Goal: Transaction & Acquisition: Book appointment/travel/reservation

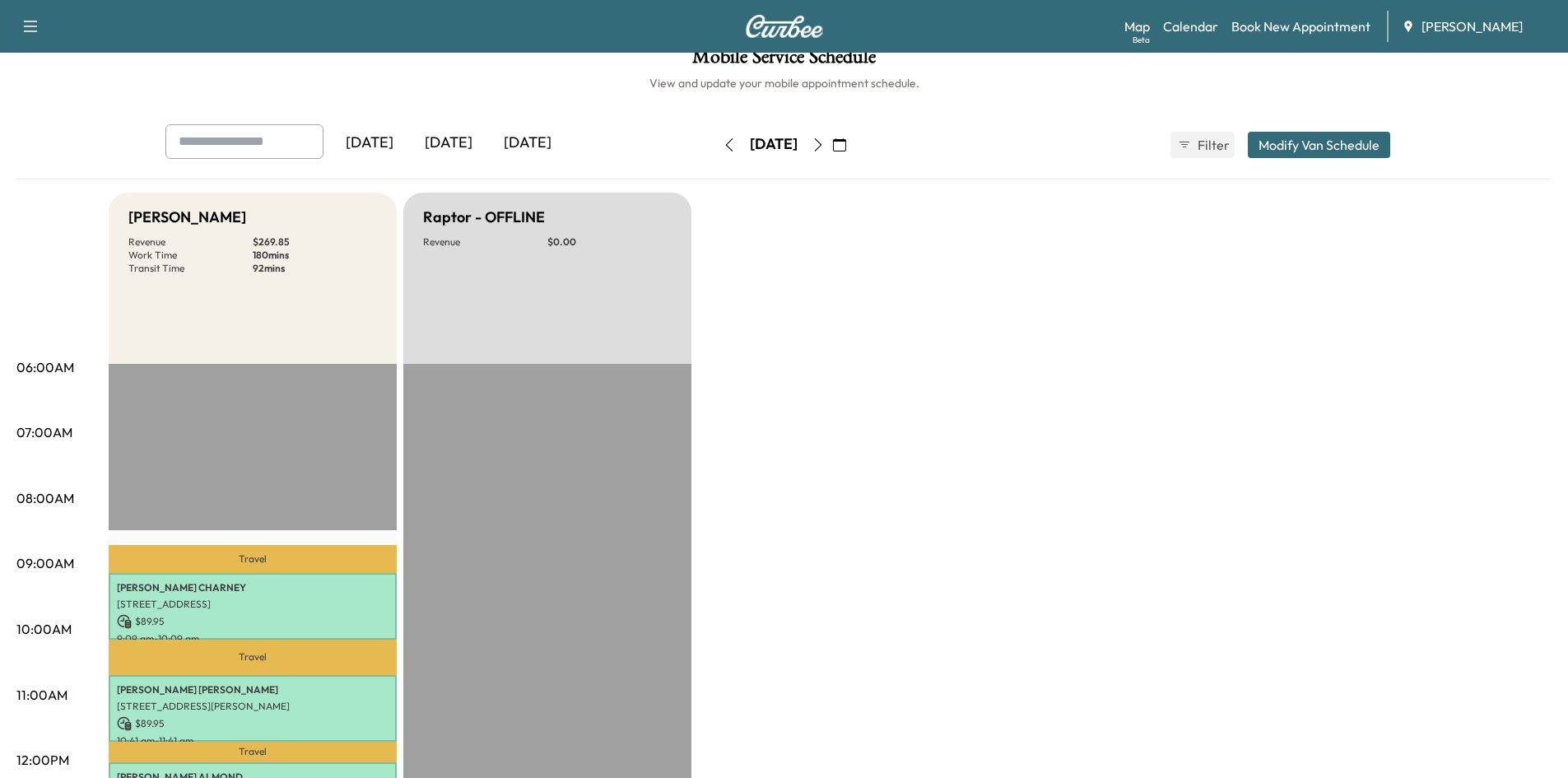
scroll to position [32, 0]
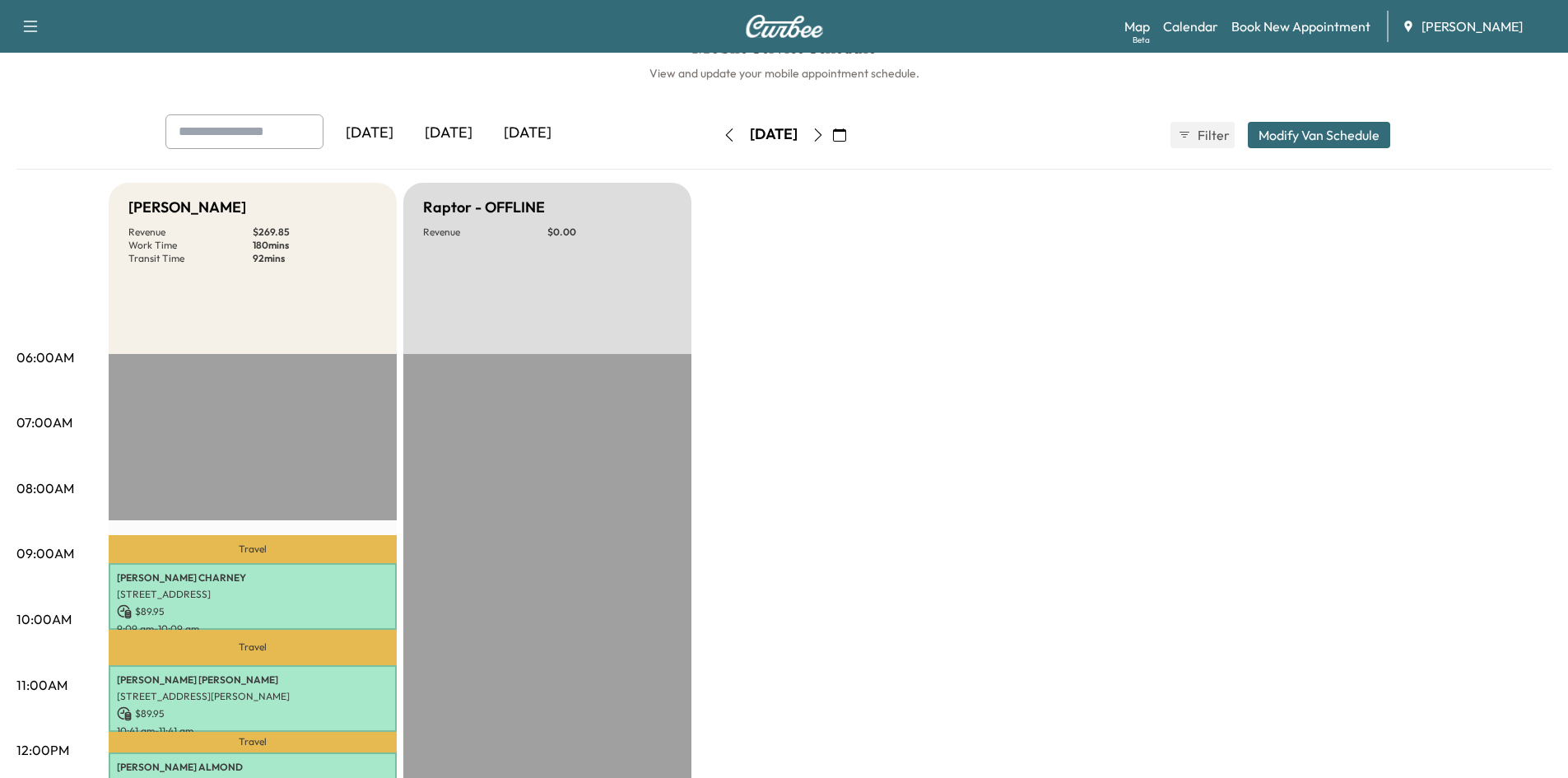
click at [825, 134] on icon "button" at bounding box center [818, 135] width 13 height 13
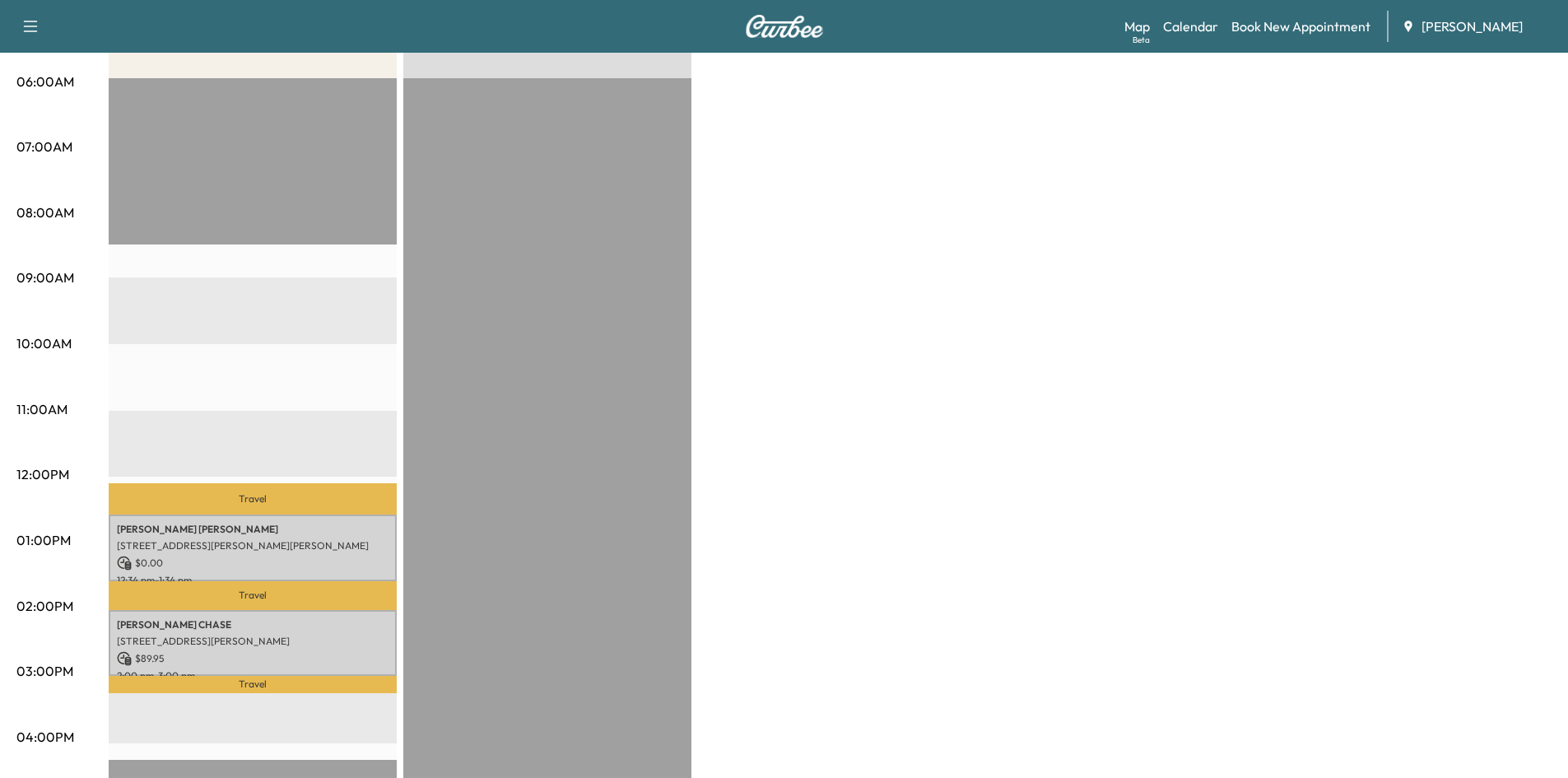
scroll to position [318, 0]
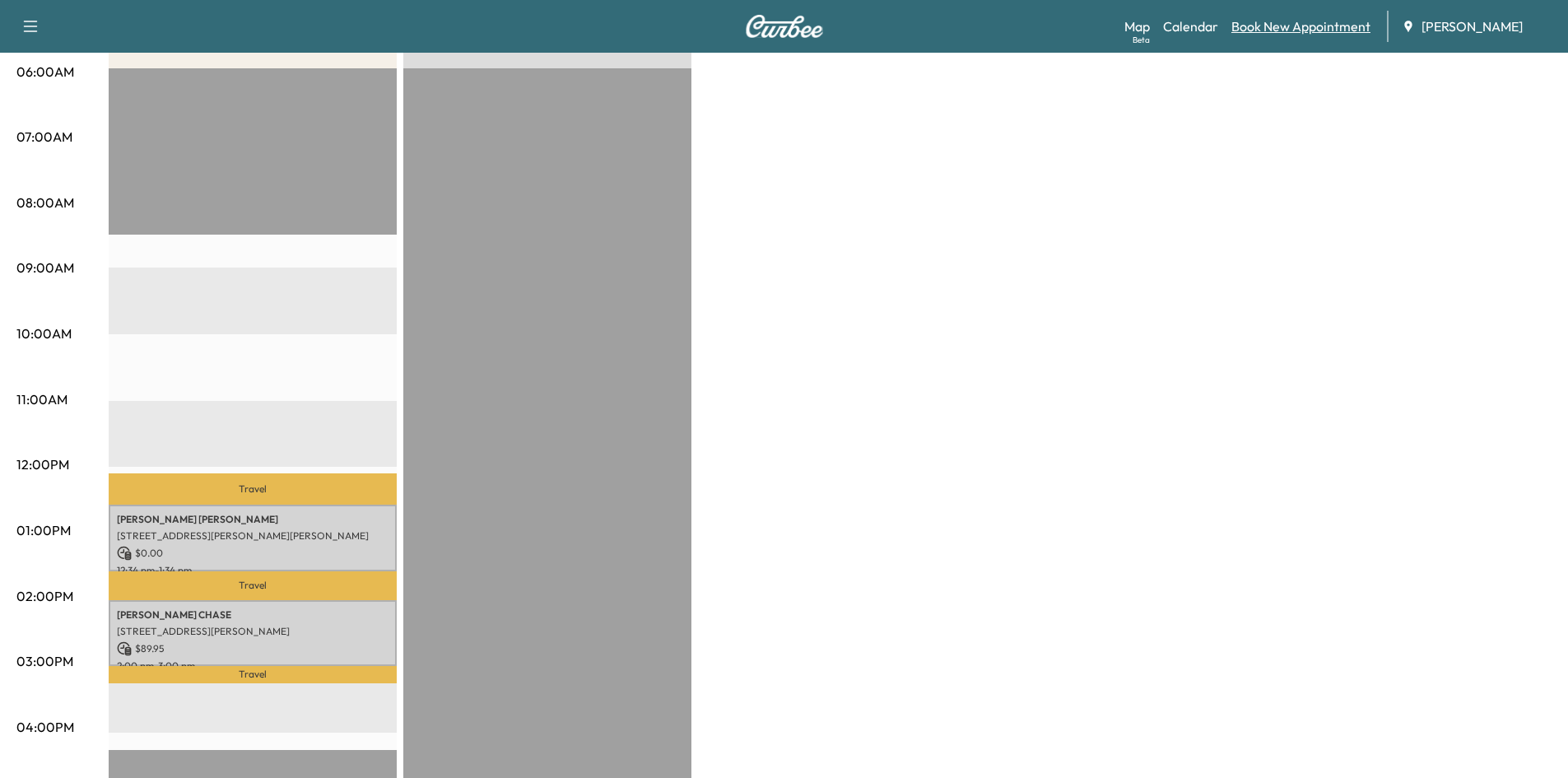
click at [1278, 25] on link "Book New Appointment" at bounding box center [1302, 27] width 140 height 20
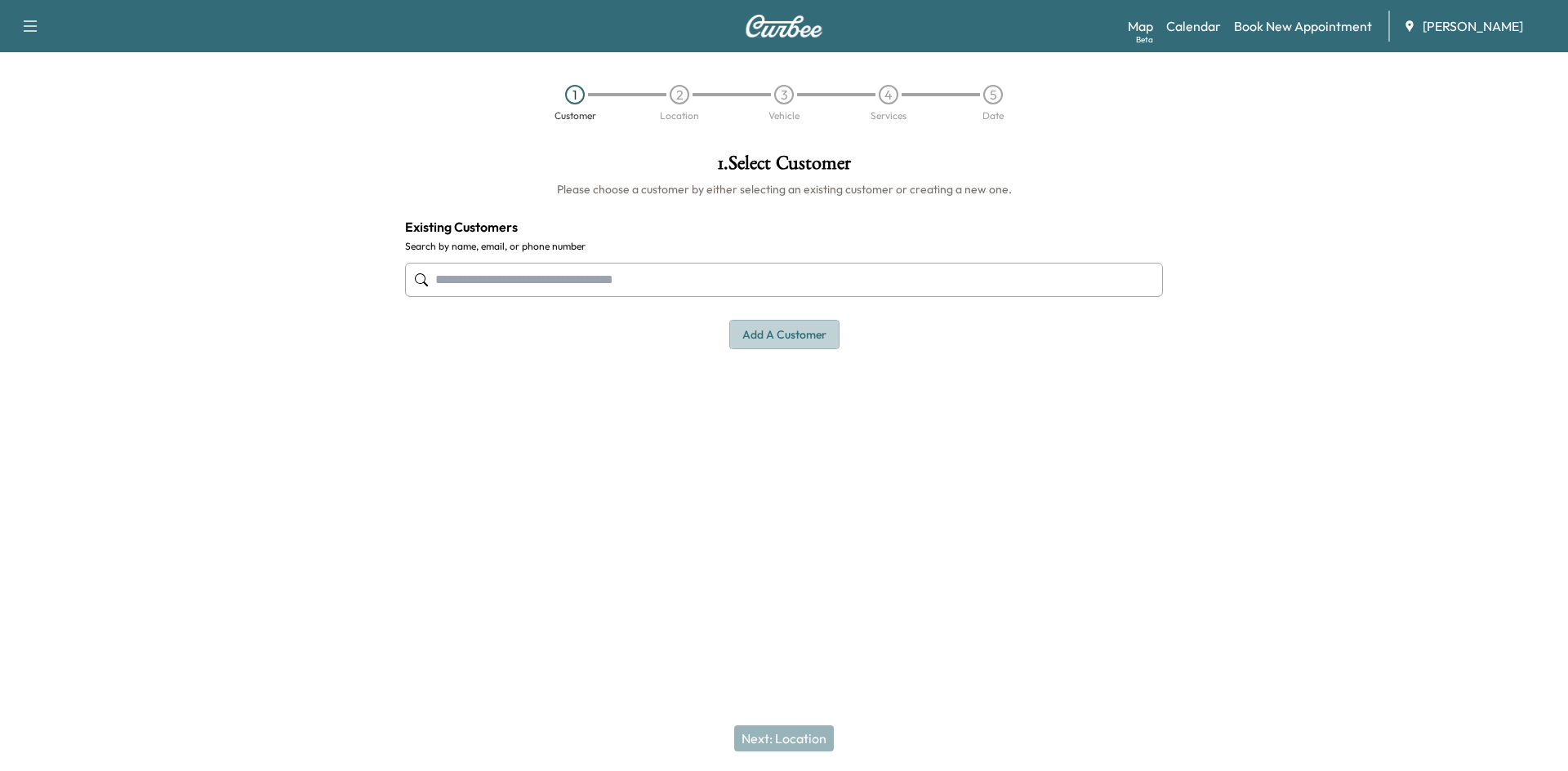
drag, startPoint x: 784, startPoint y: 328, endPoint x: 807, endPoint y: 333, distance: 23.5
click at [782, 329] on button "Add a customer" at bounding box center [784, 334] width 110 height 30
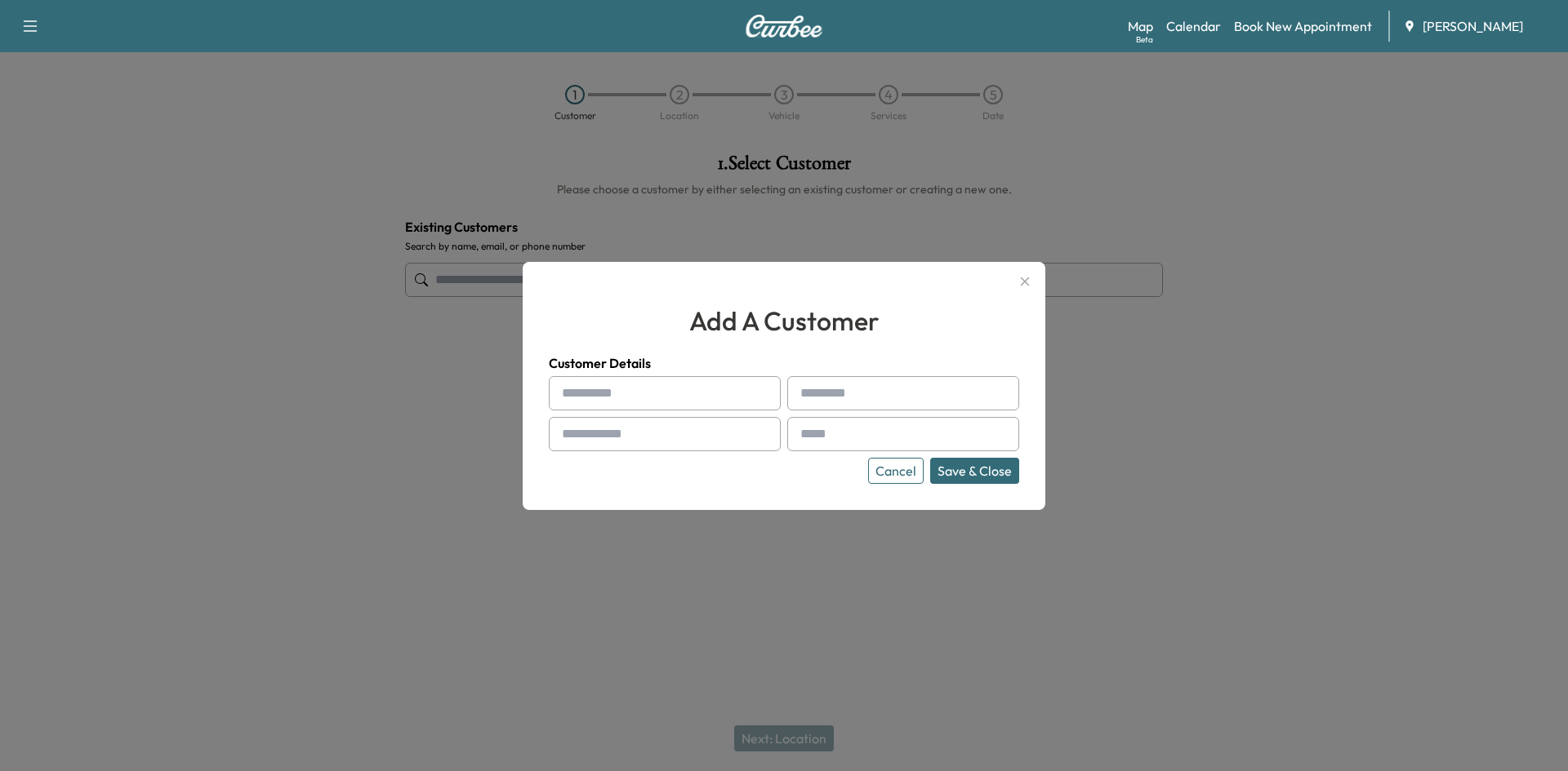
click at [641, 397] on input "text" at bounding box center [665, 393] width 232 height 34
type input "*****"
click at [872, 402] on input "text" at bounding box center [903, 393] width 232 height 34
type input "*******"
click at [676, 434] on input "text" at bounding box center [665, 434] width 232 height 34
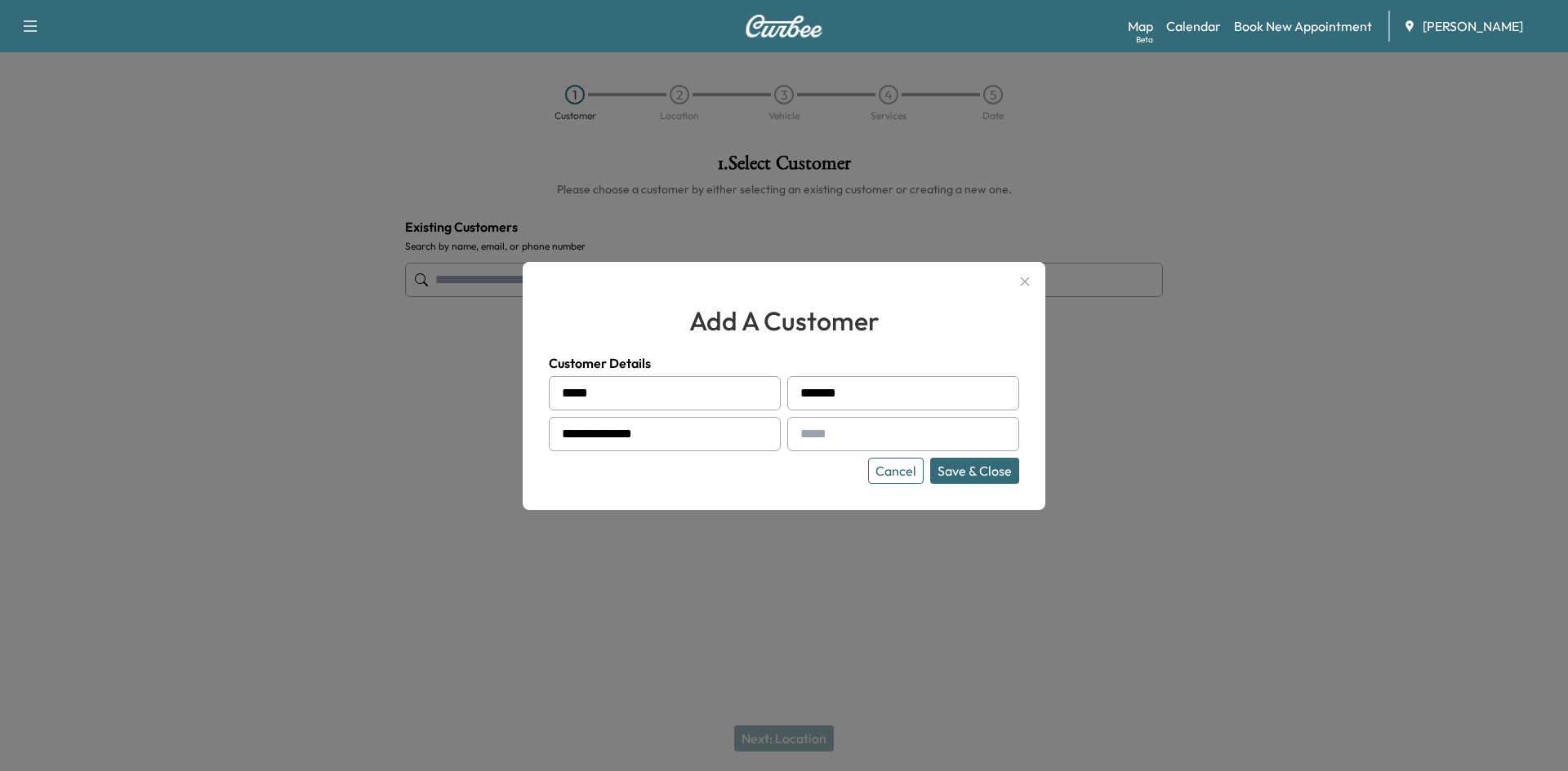
type input "**********"
click at [832, 442] on input "text" at bounding box center [903, 434] width 232 height 34
paste input "**********"
type input "**********"
click at [981, 473] on button "Save & Close" at bounding box center [974, 471] width 89 height 26
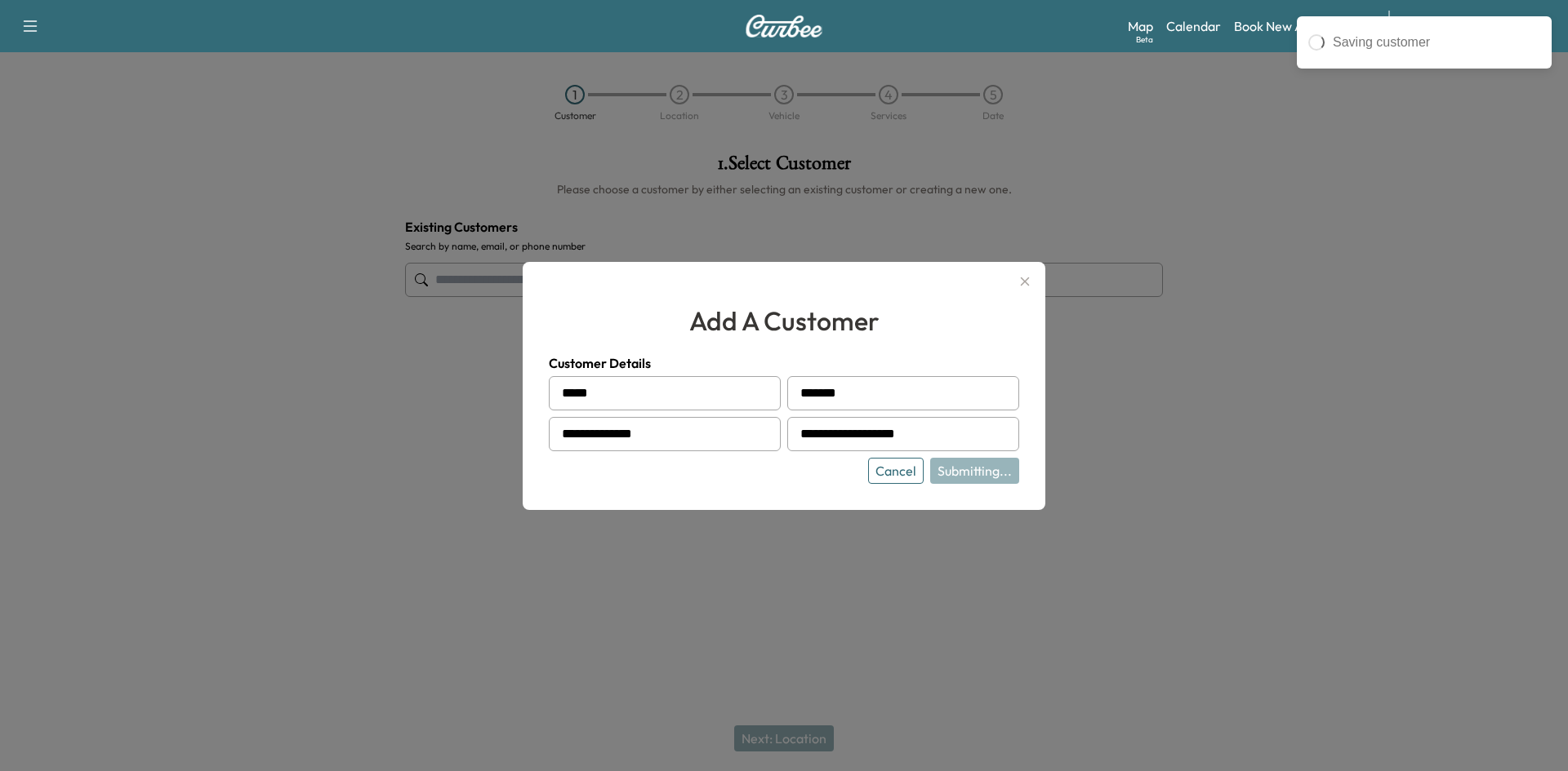
type input "**********"
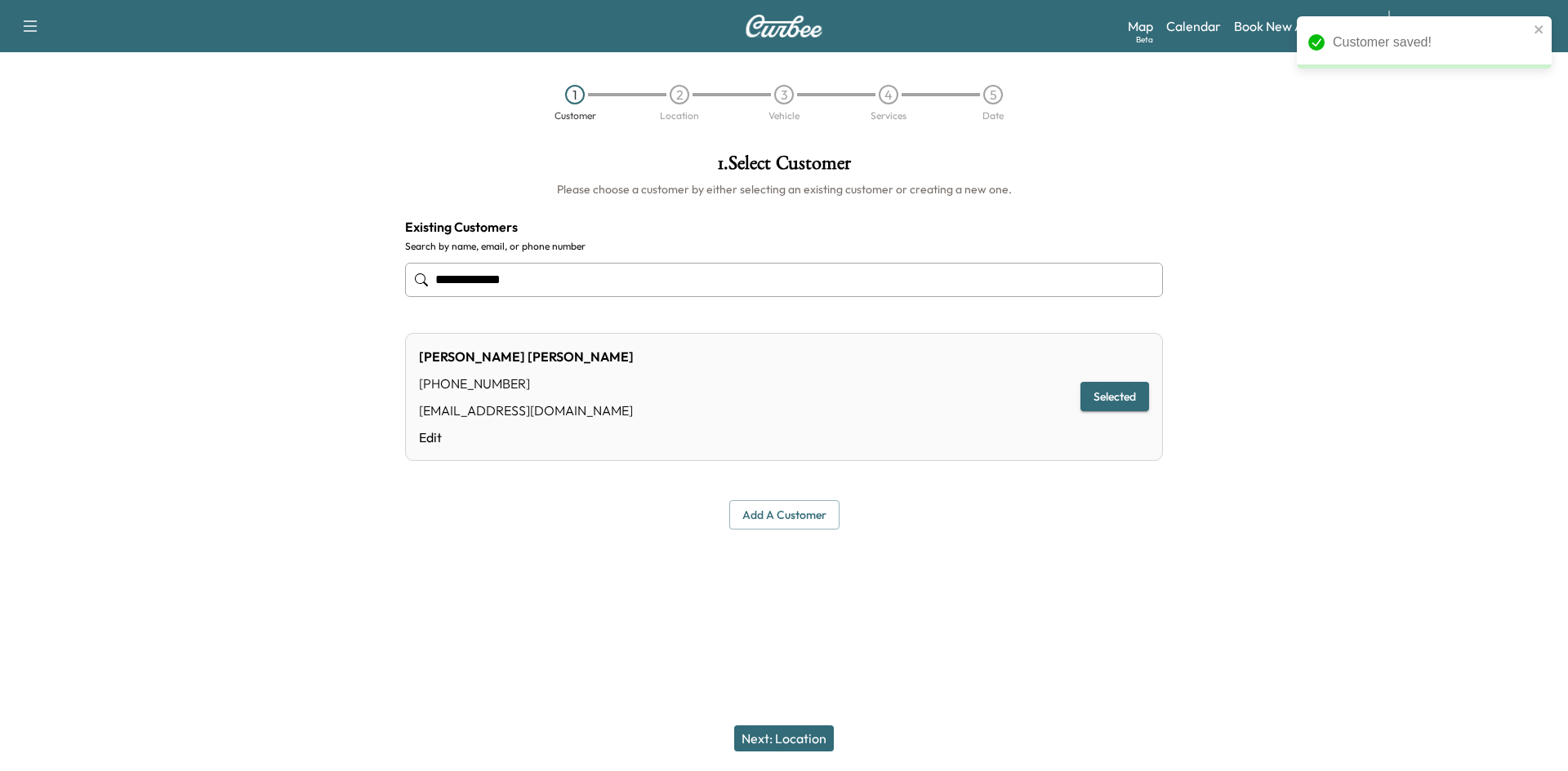
click at [800, 737] on button "Next: Location" at bounding box center [784, 738] width 99 height 26
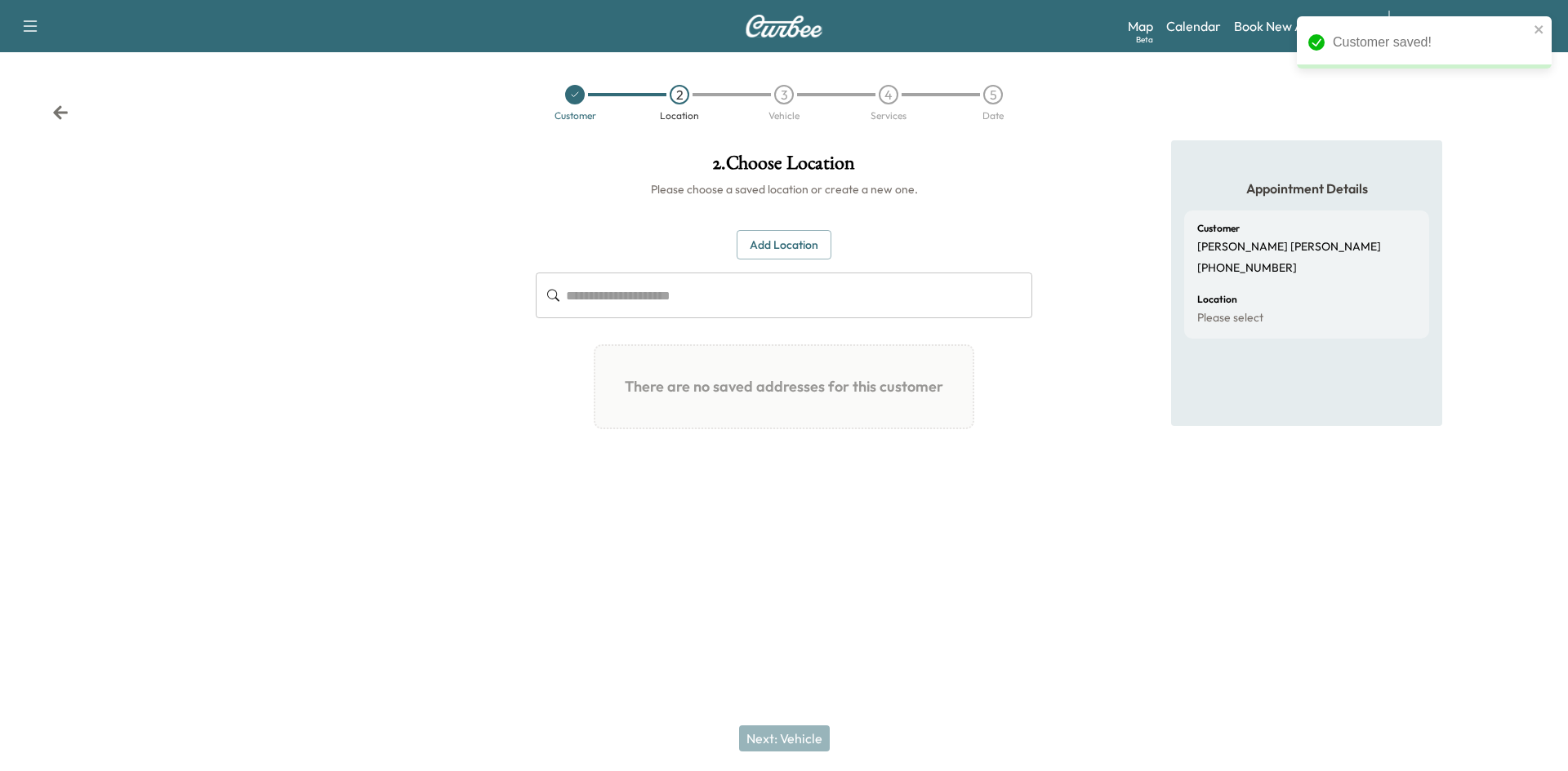
click at [774, 244] on button "Add Location" at bounding box center [783, 245] width 95 height 30
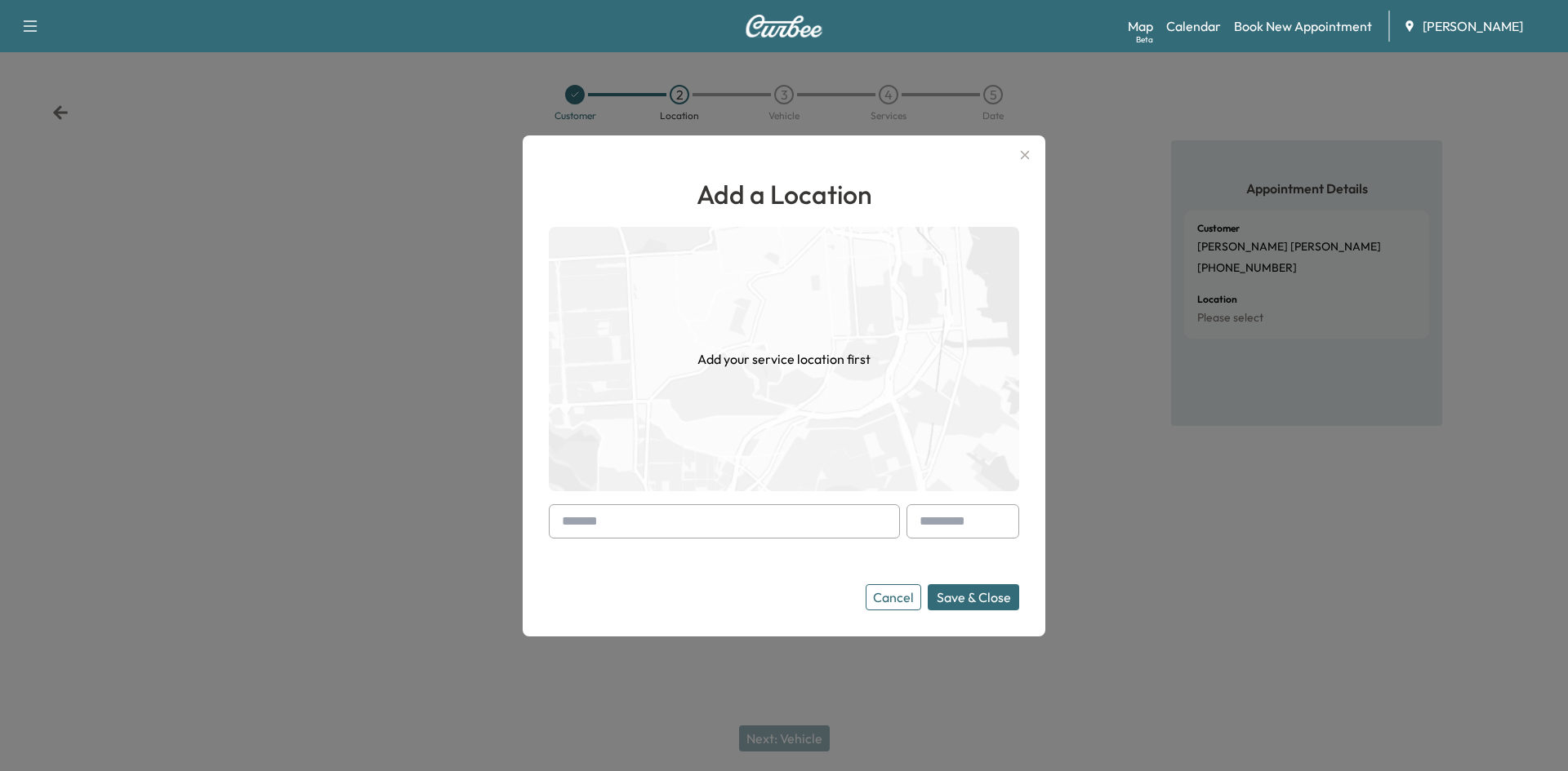
click at [584, 522] on input "text" at bounding box center [725, 520] width 351 height 34
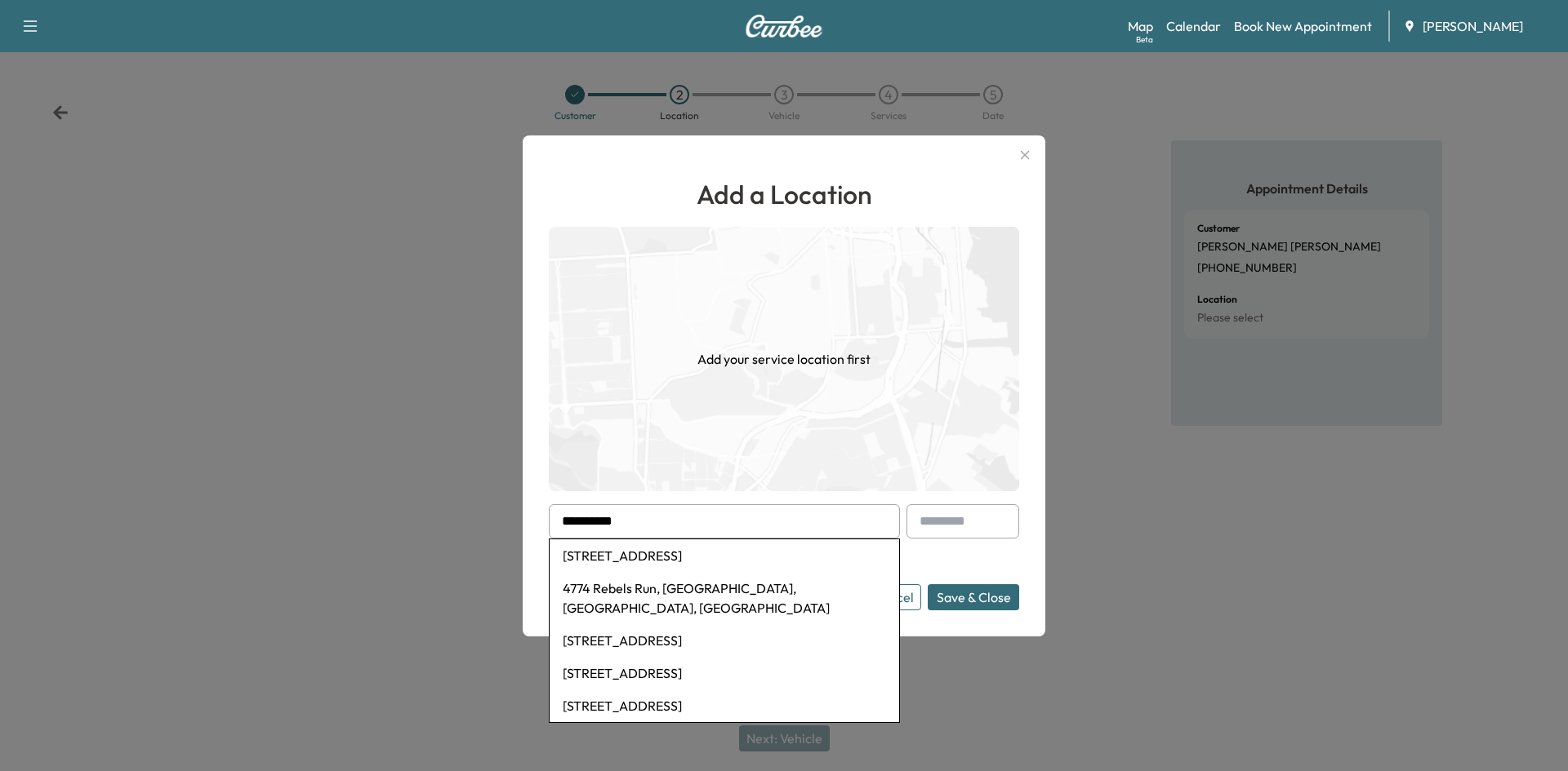
click at [660, 559] on li "[STREET_ADDRESS]" at bounding box center [724, 555] width 349 height 32
type input "**********"
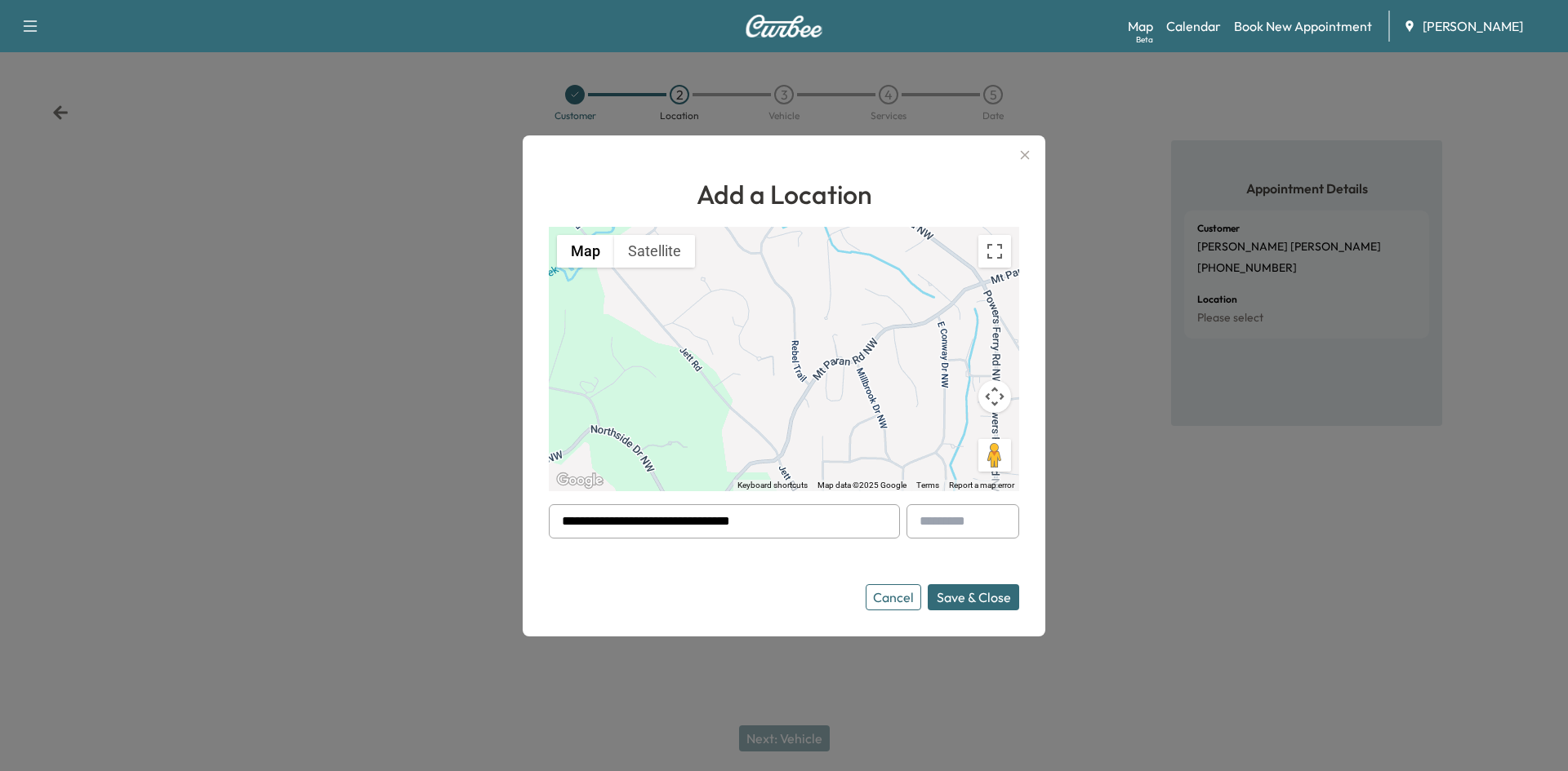
click at [979, 600] on button "Save & Close" at bounding box center [973, 597] width 92 height 26
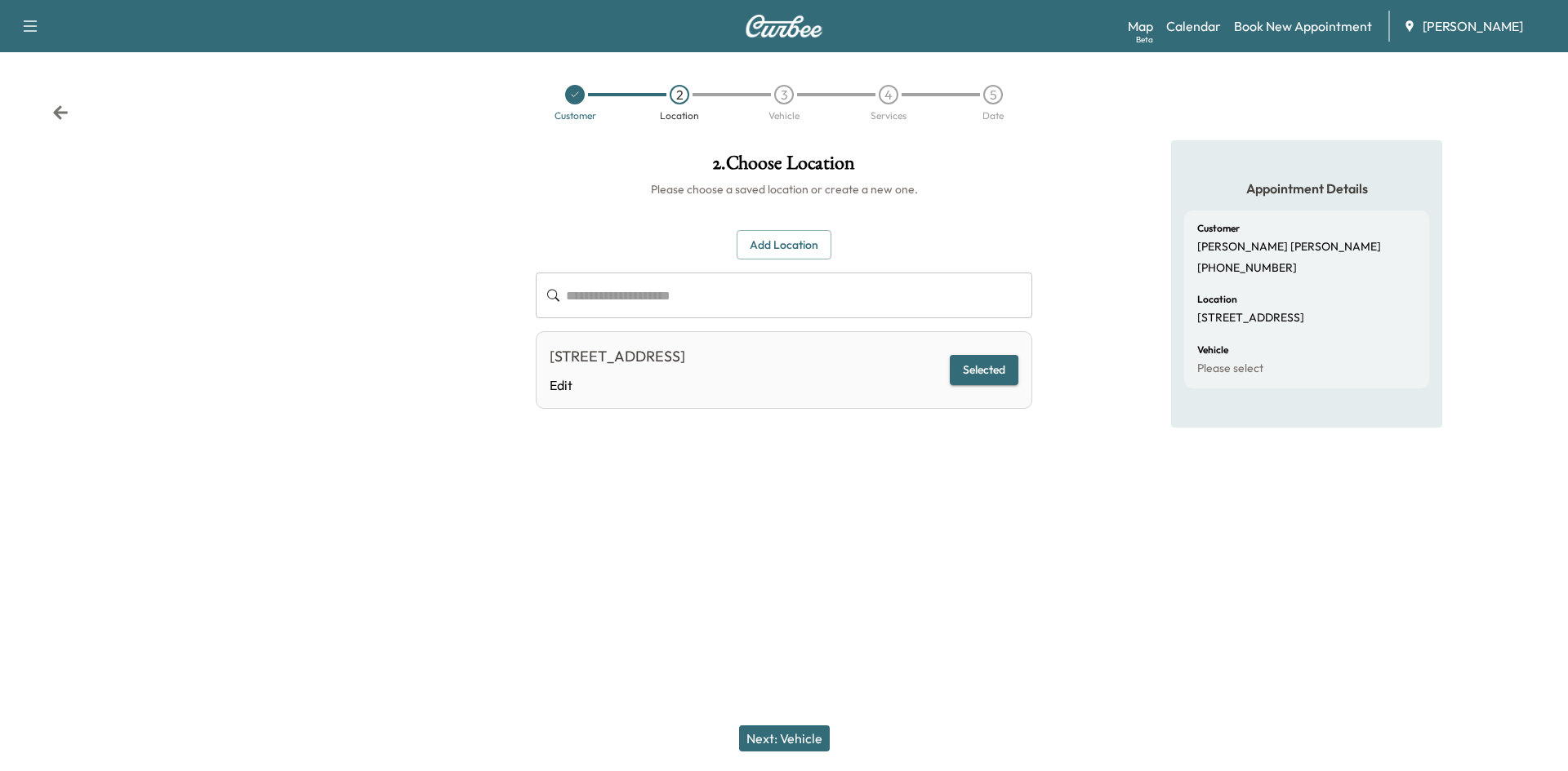
click at [799, 739] on button "Next: Vehicle" at bounding box center [784, 738] width 91 height 26
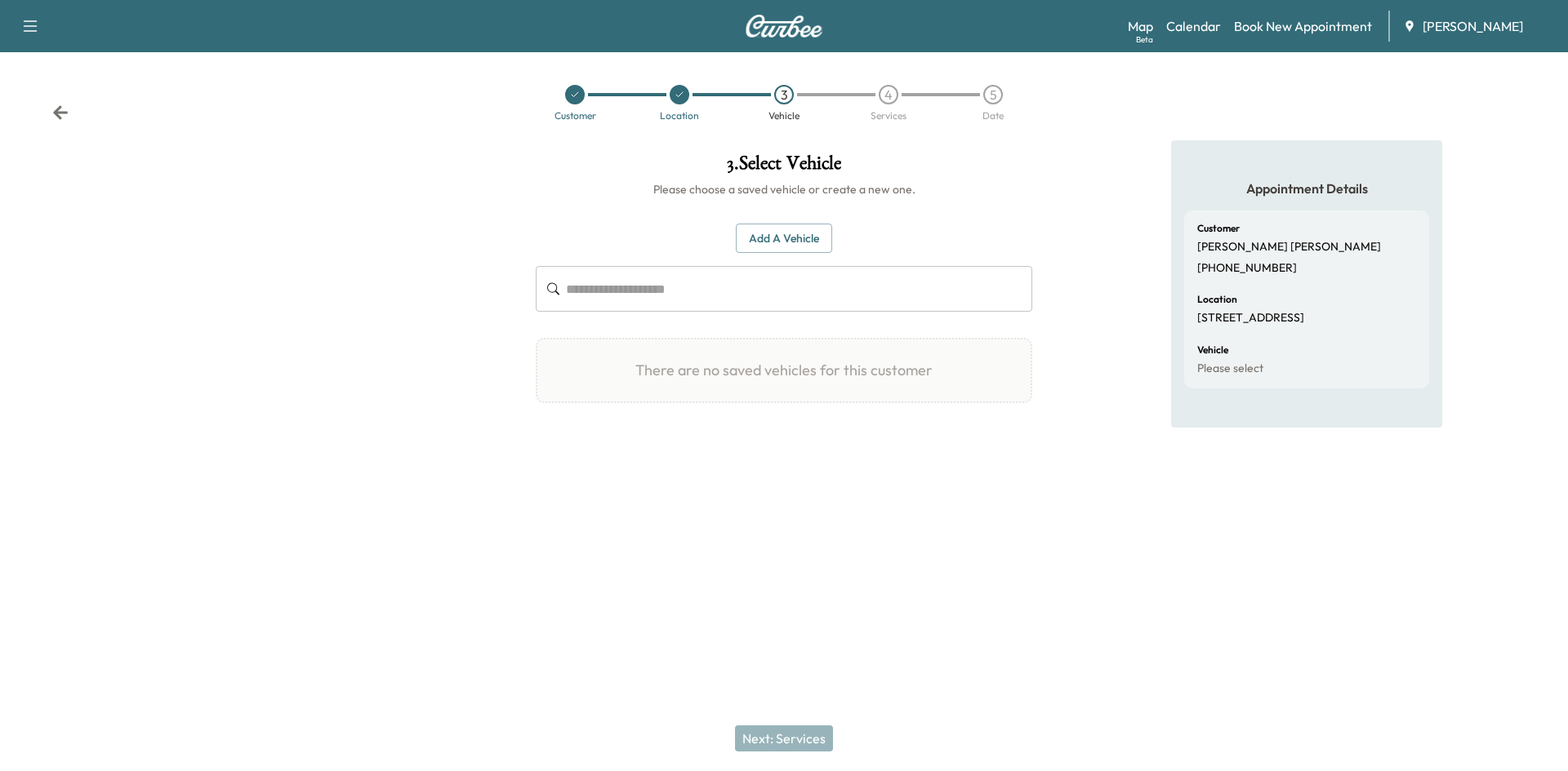
click at [786, 238] on button "Add a Vehicle" at bounding box center [783, 238] width 97 height 30
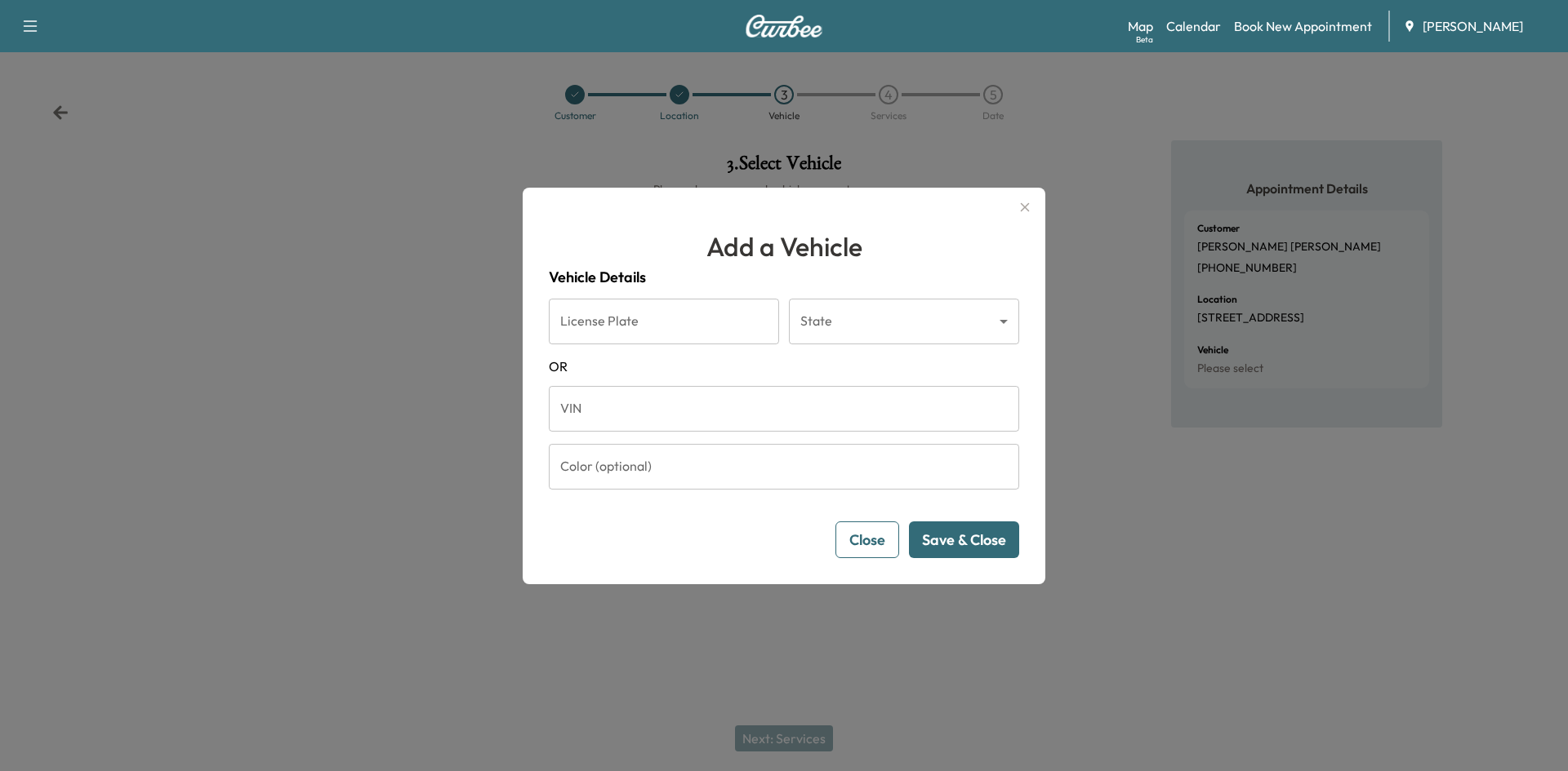
click at [570, 414] on input "VIN" at bounding box center [784, 408] width 470 height 46
paste input "**********"
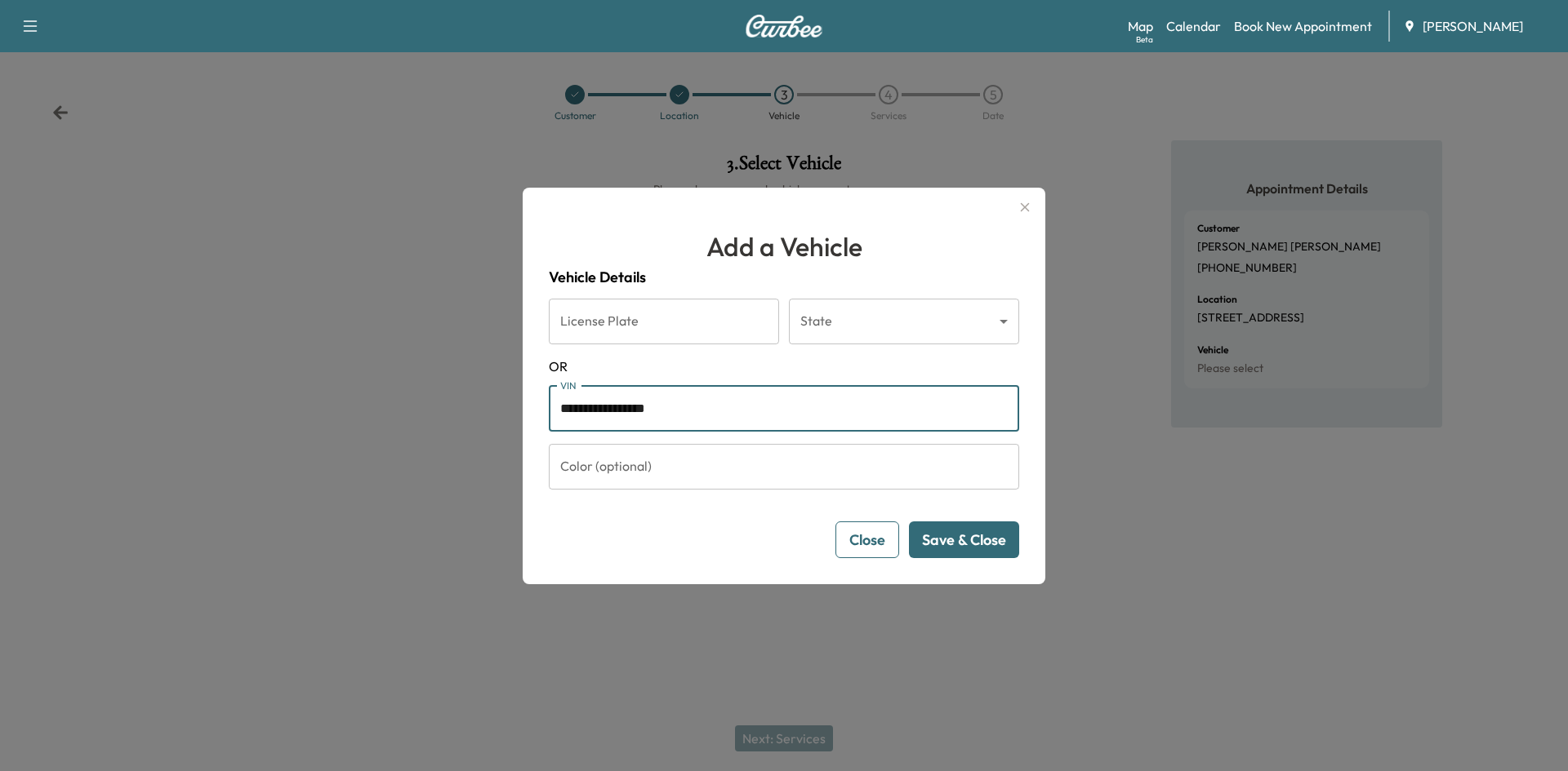
type input "**********"
click at [943, 536] on button "Save & Close" at bounding box center [963, 540] width 110 height 37
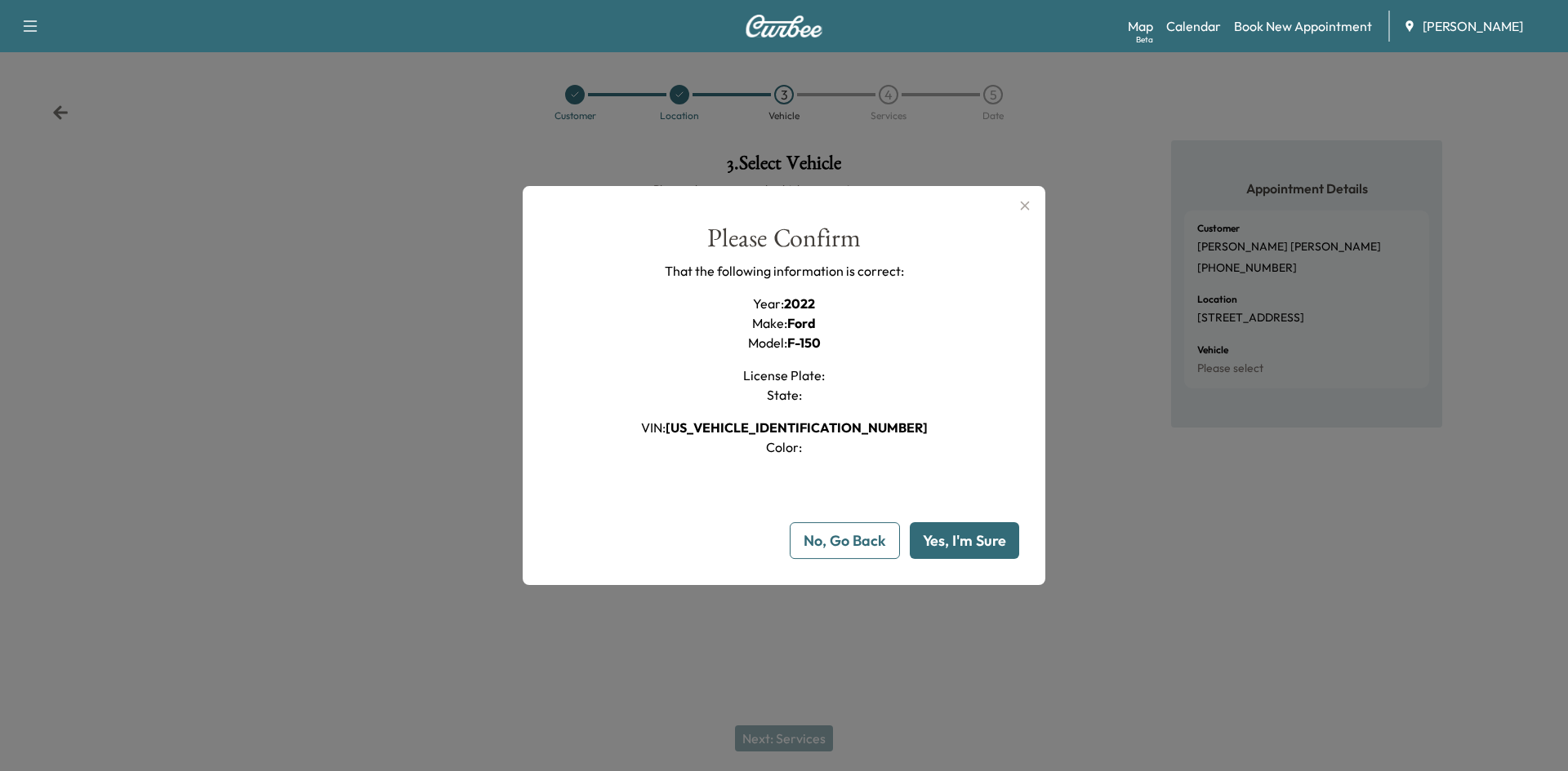
click at [960, 543] on button "Yes, I'm Sure" at bounding box center [964, 541] width 109 height 37
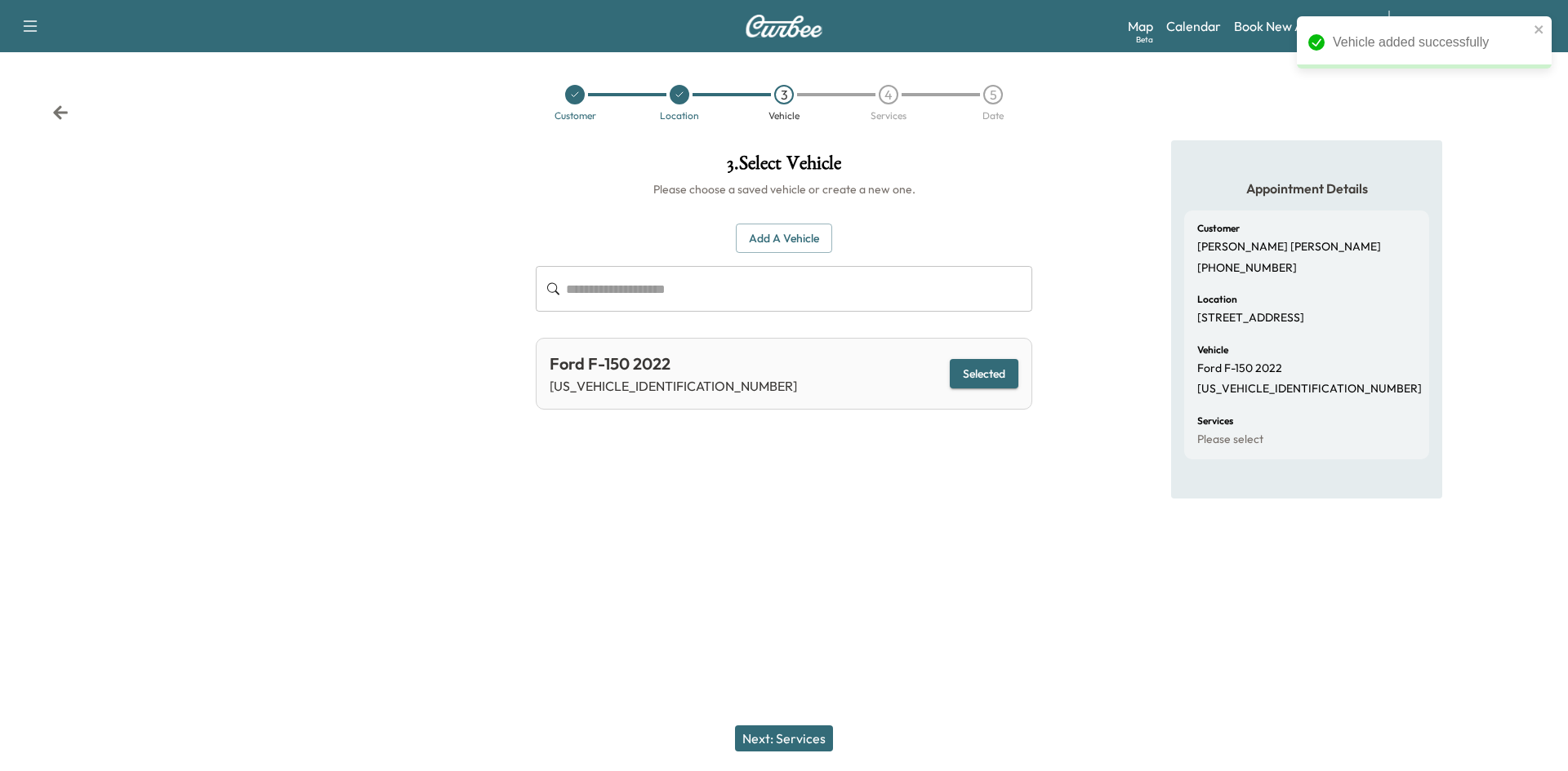
click at [787, 737] on button "Next: Services" at bounding box center [784, 738] width 98 height 26
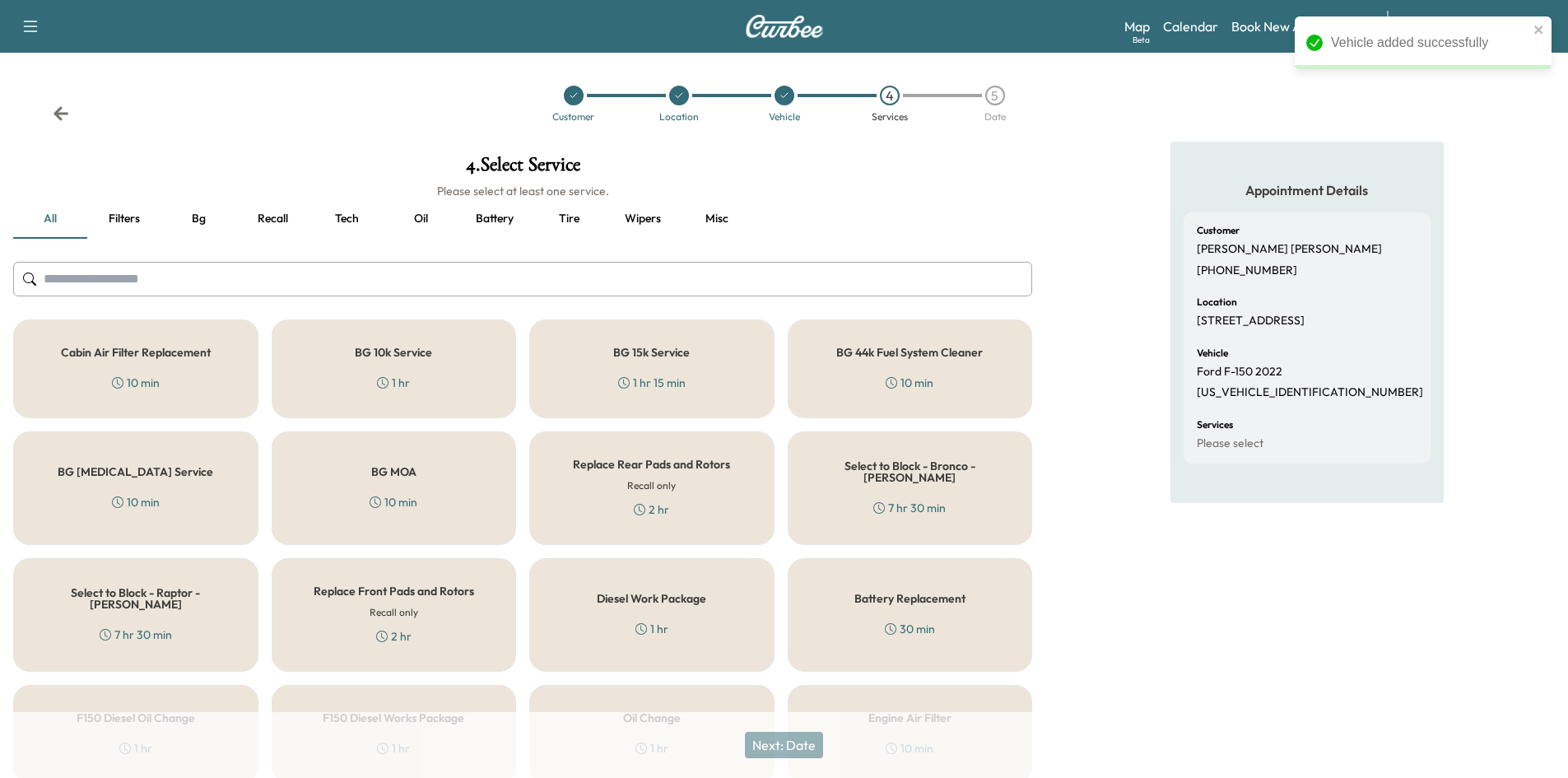
click at [426, 222] on button "Oil" at bounding box center [420, 219] width 74 height 39
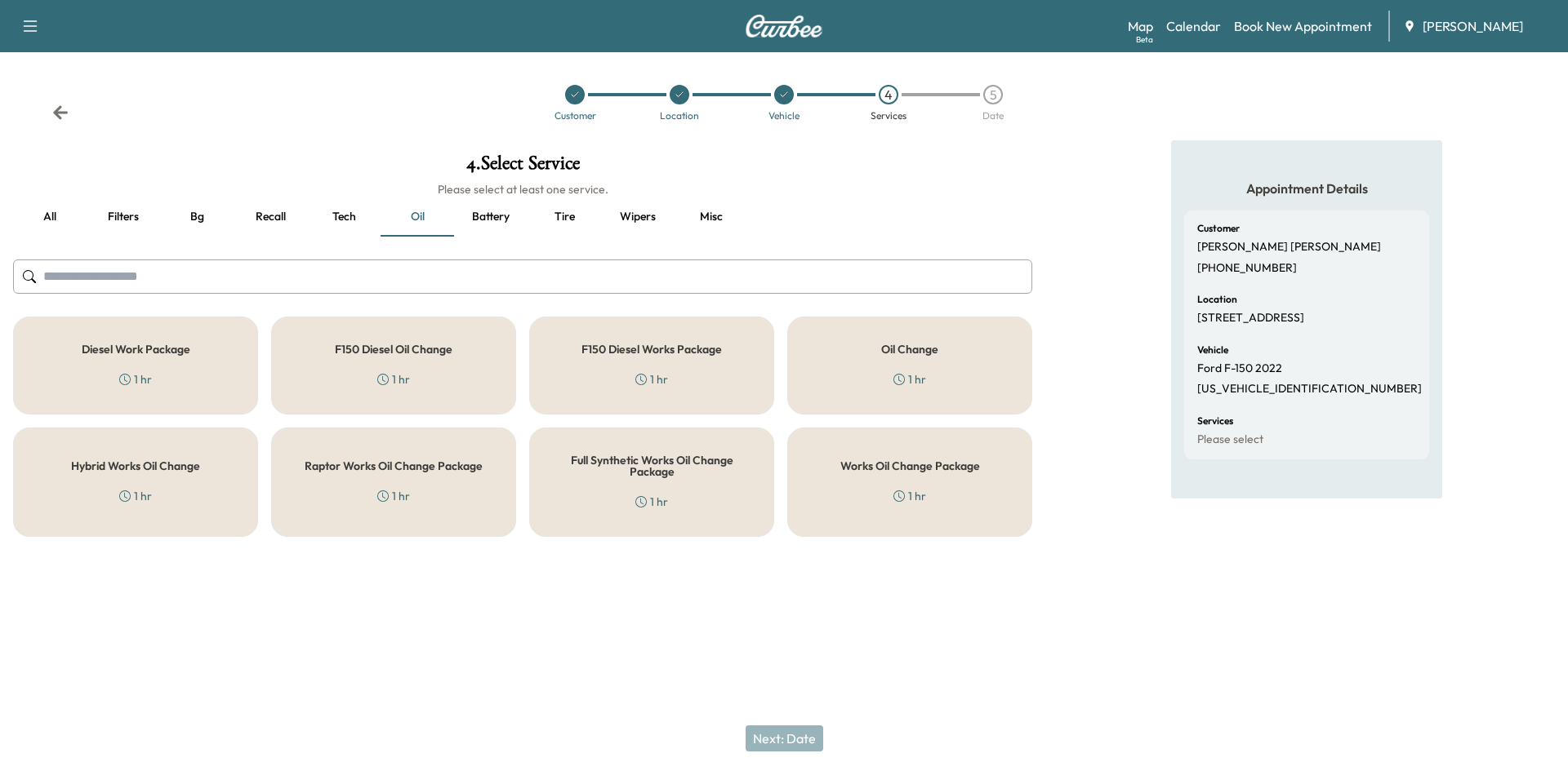
click at [907, 482] on div "Works Oil Change Package 1 hr" at bounding box center [909, 482] width 245 height 109
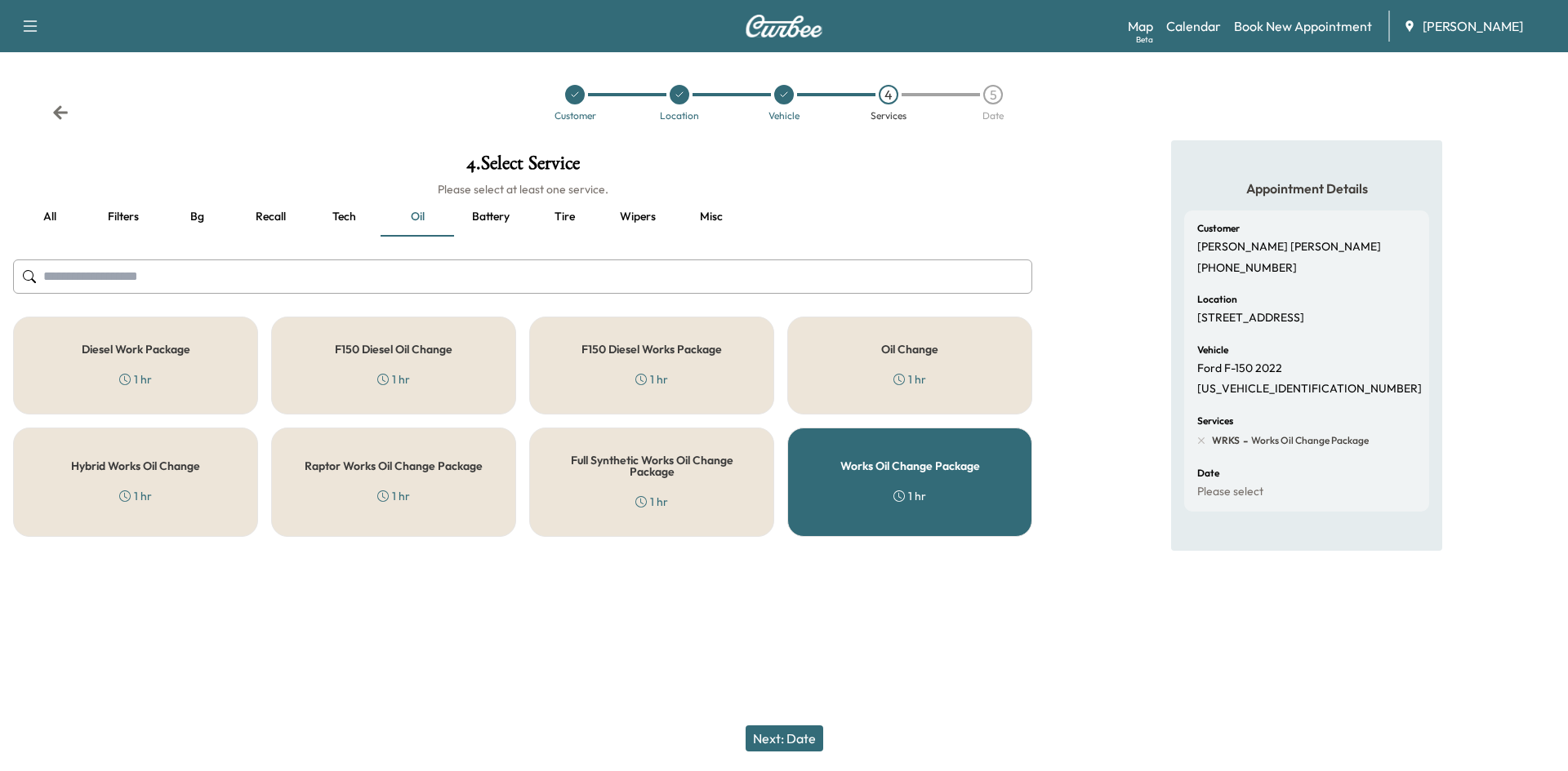
click at [785, 740] on button "Next: Date" at bounding box center [784, 738] width 78 height 26
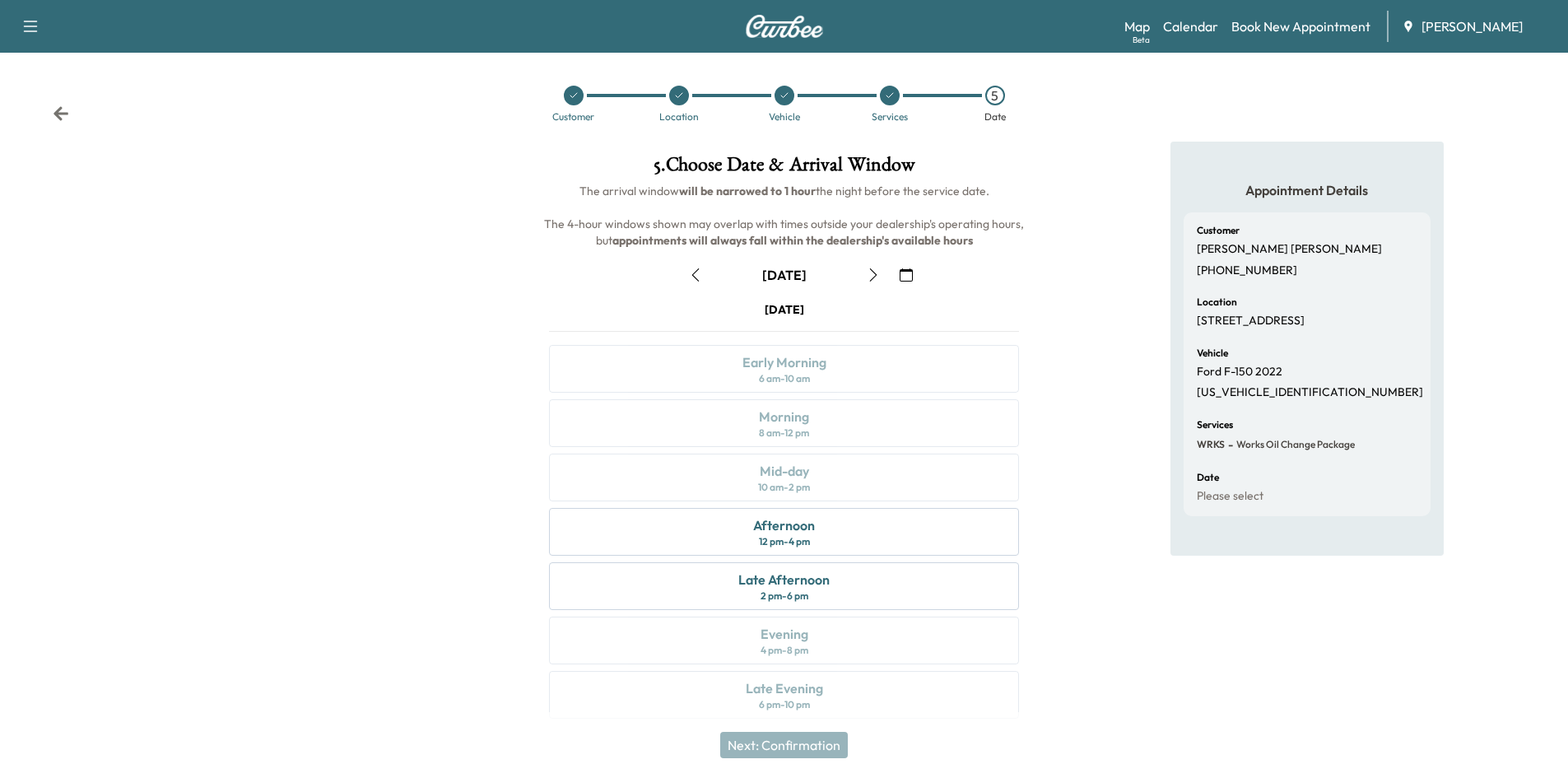
click at [873, 275] on icon "button" at bounding box center [873, 274] width 13 height 13
click at [848, 427] on div "Morning 8 am - 12 pm" at bounding box center [784, 423] width 470 height 48
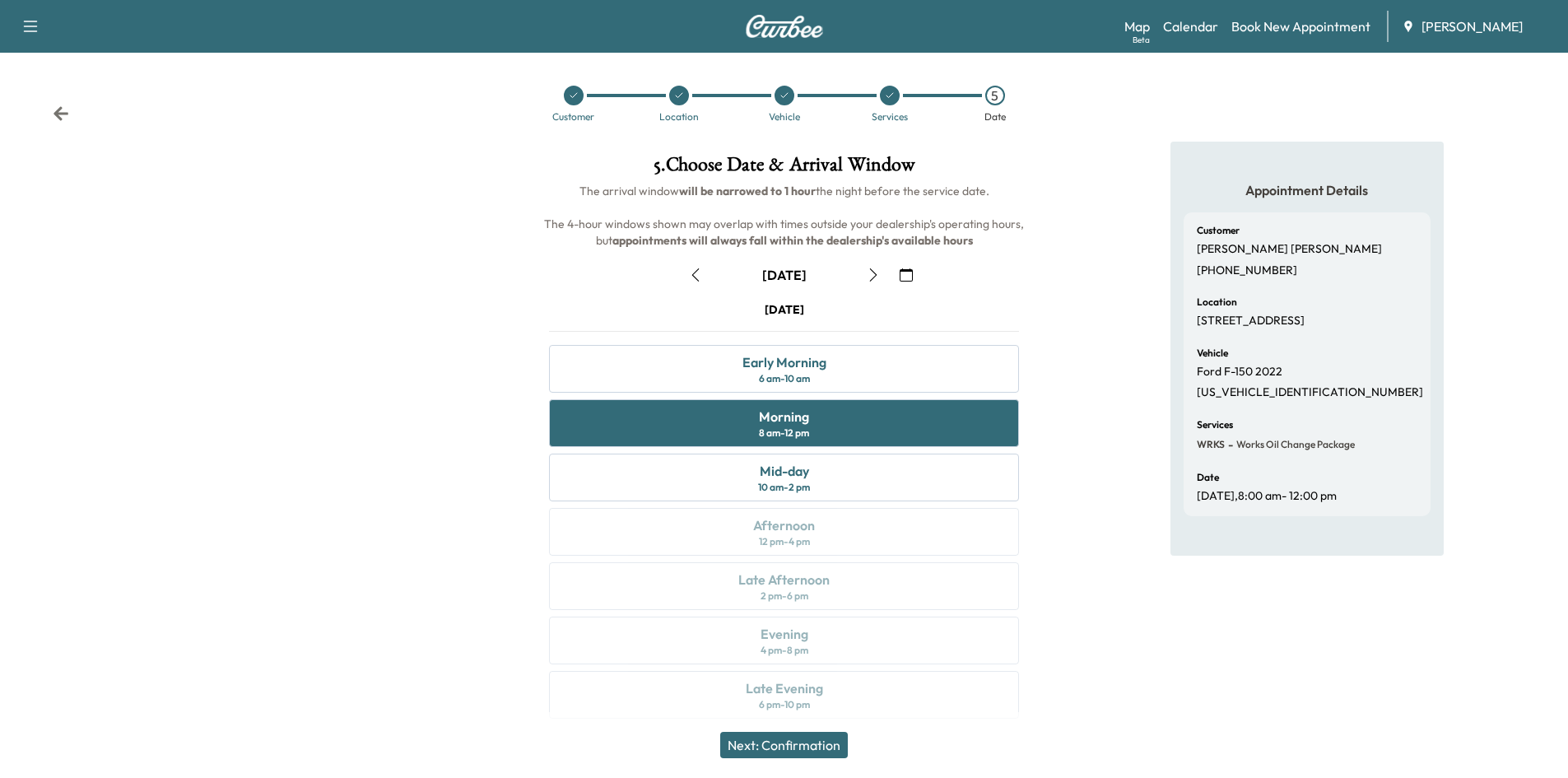
click at [823, 747] on button "Next: Confirmation" at bounding box center [784, 745] width 128 height 27
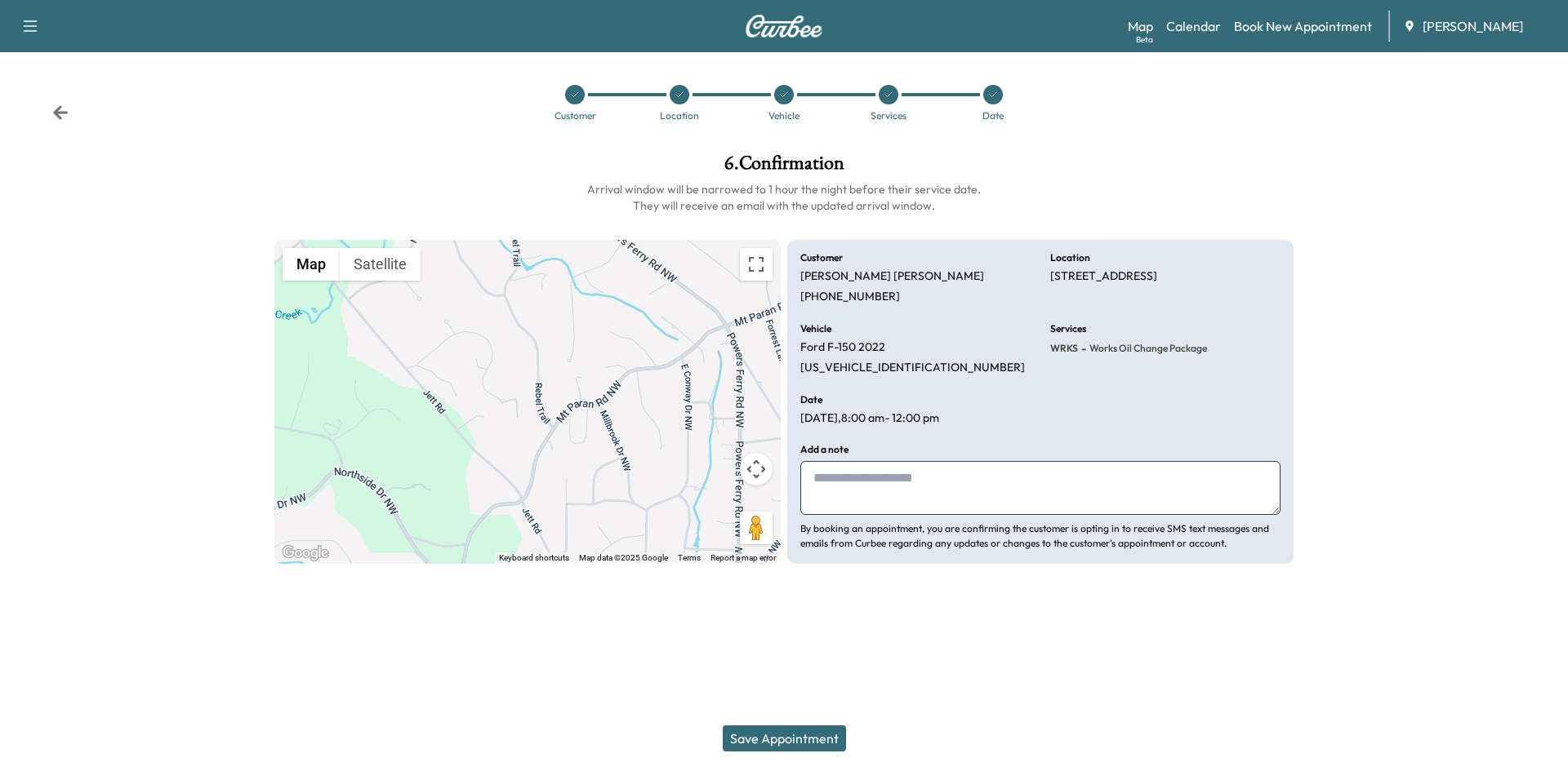
click at [783, 735] on button "Save Appointment" at bounding box center [784, 738] width 123 height 26
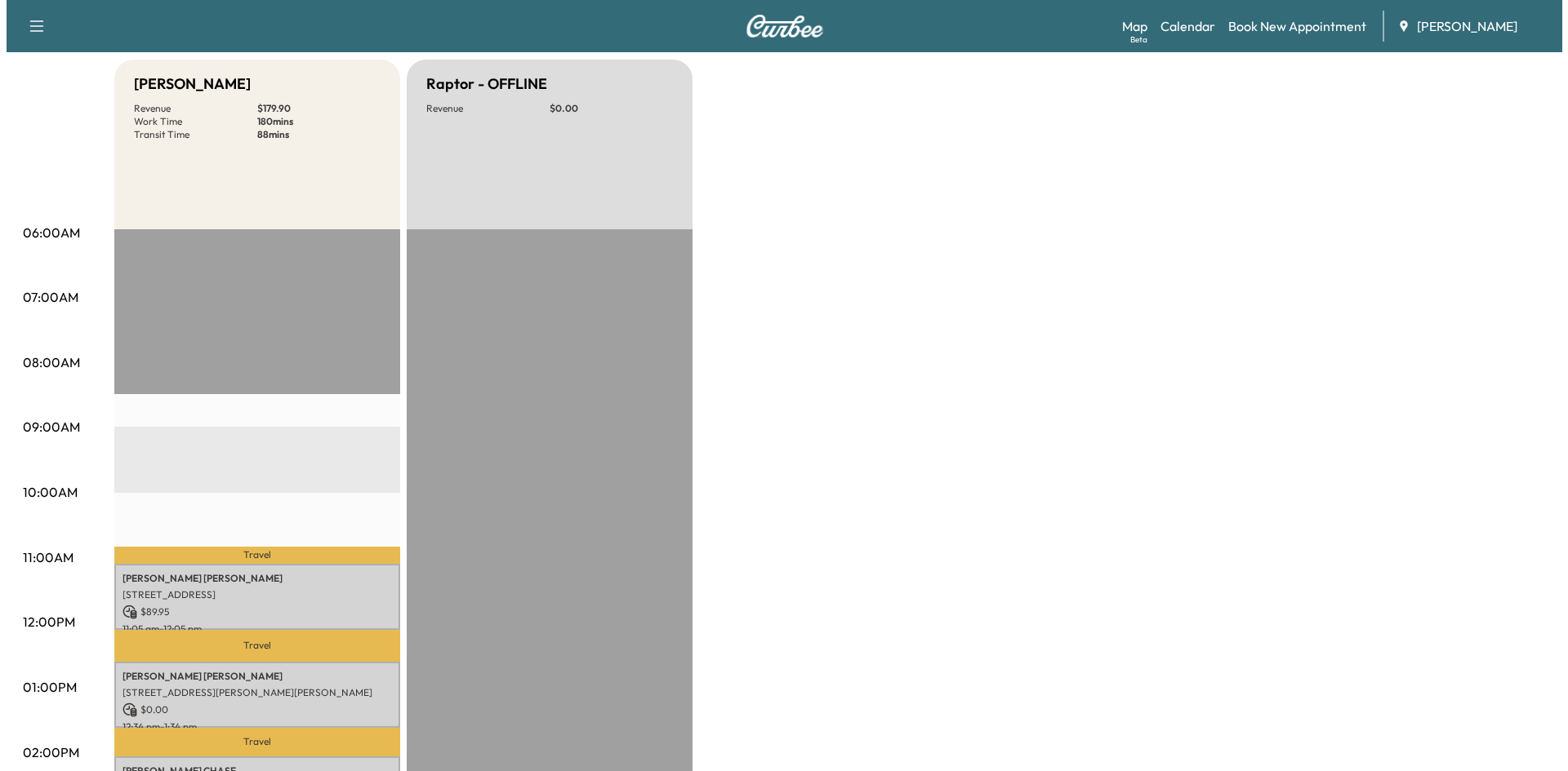
scroll to position [150, 0]
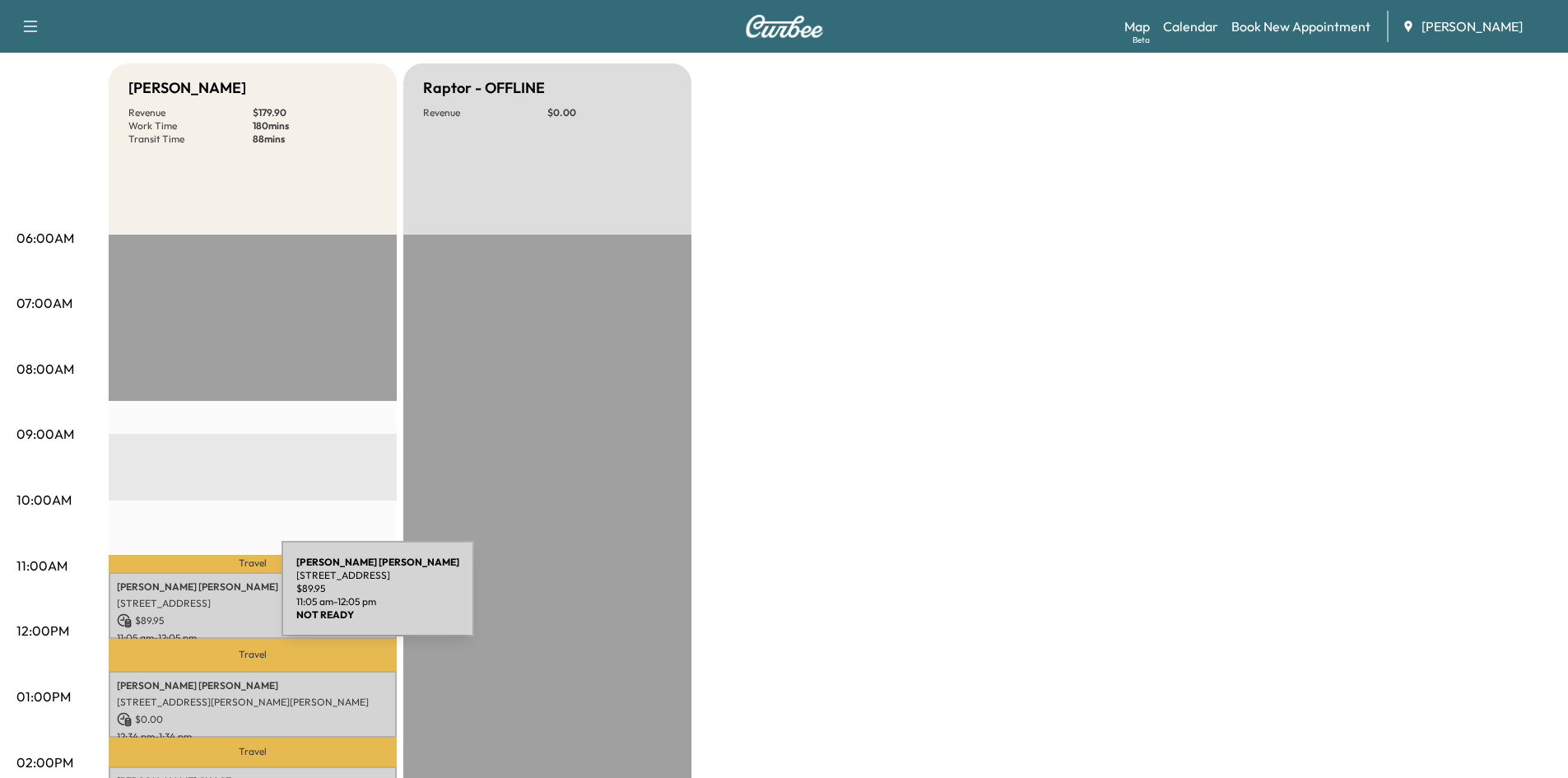
click at [158, 599] on p "[STREET_ADDRESS]" at bounding box center [253, 603] width 271 height 13
click at [169, 597] on p "[STREET_ADDRESS]" at bounding box center [253, 603] width 271 height 13
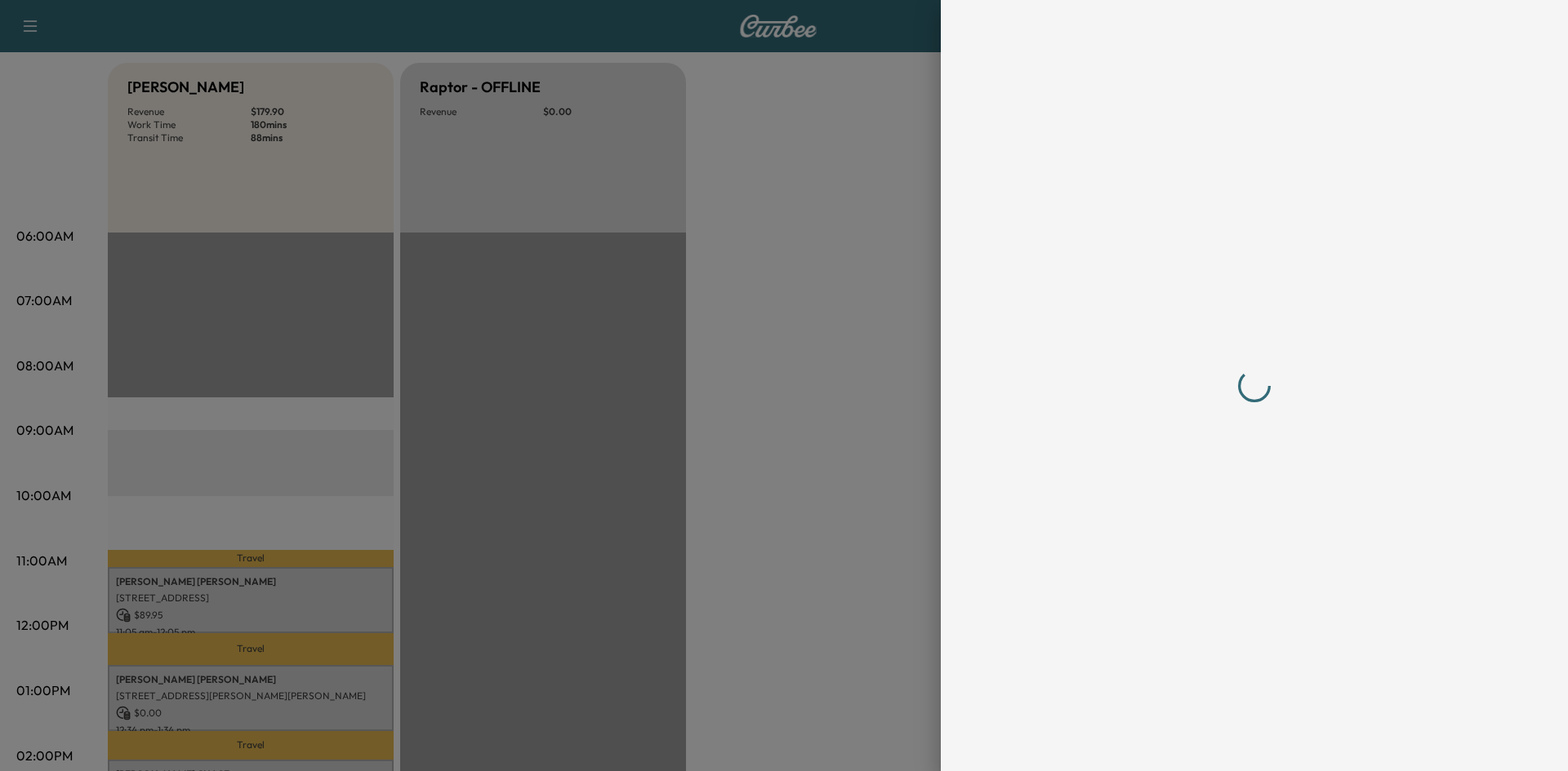
click at [168, 589] on div at bounding box center [784, 385] width 1568 height 771
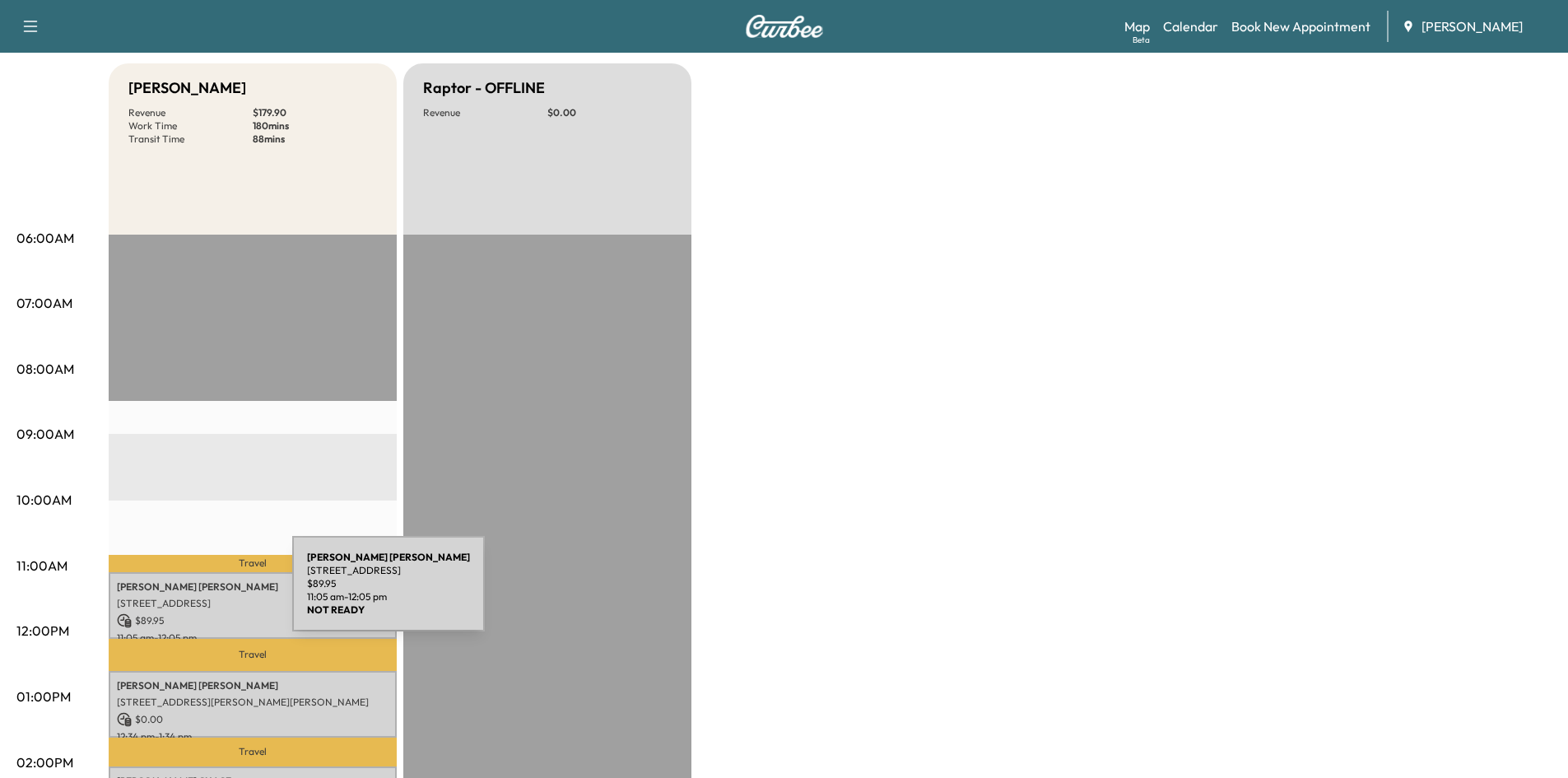
click at [169, 597] on p "[STREET_ADDRESS]" at bounding box center [253, 603] width 271 height 13
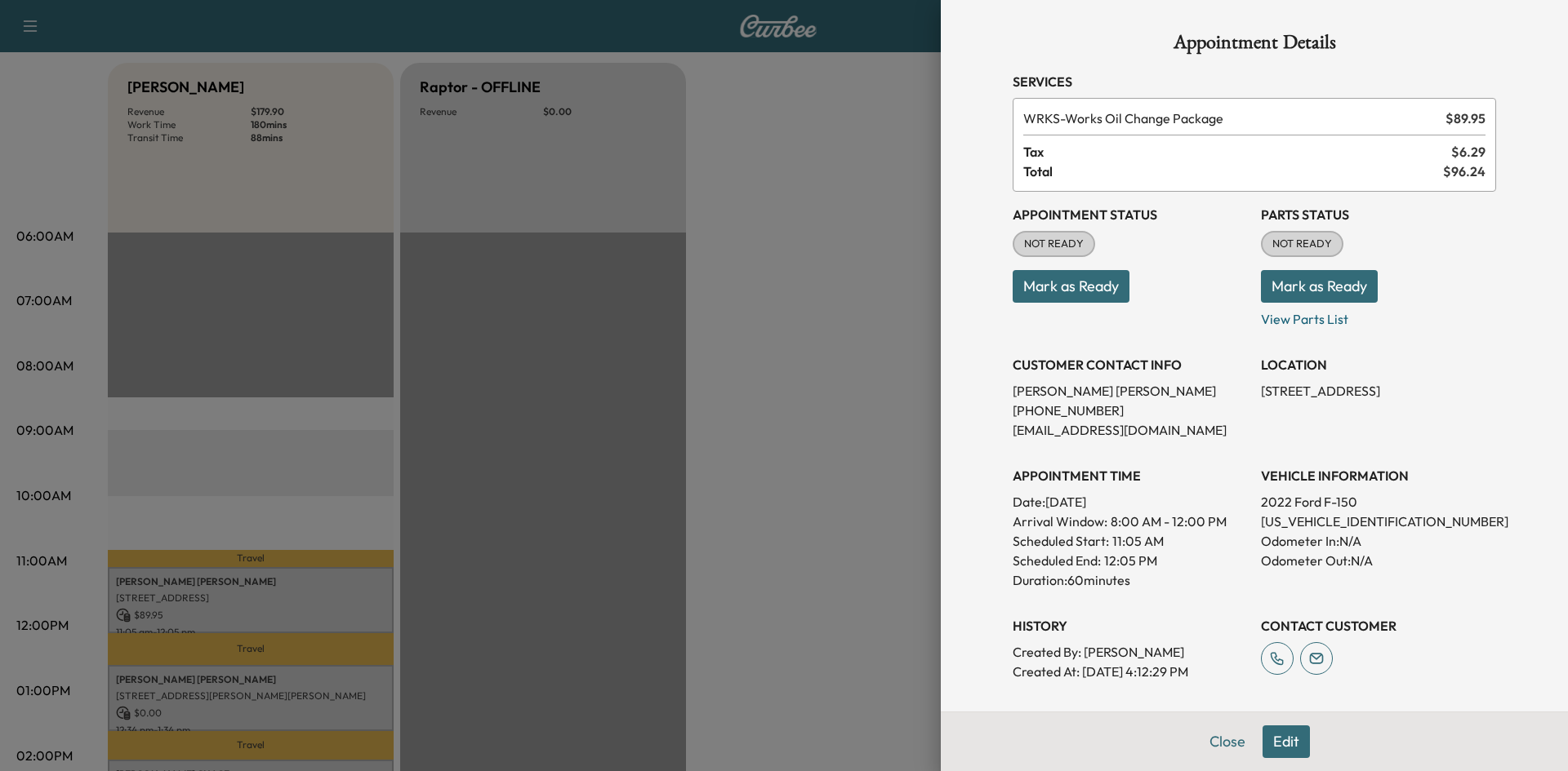
click at [1283, 739] on button "Edit" at bounding box center [1285, 741] width 48 height 32
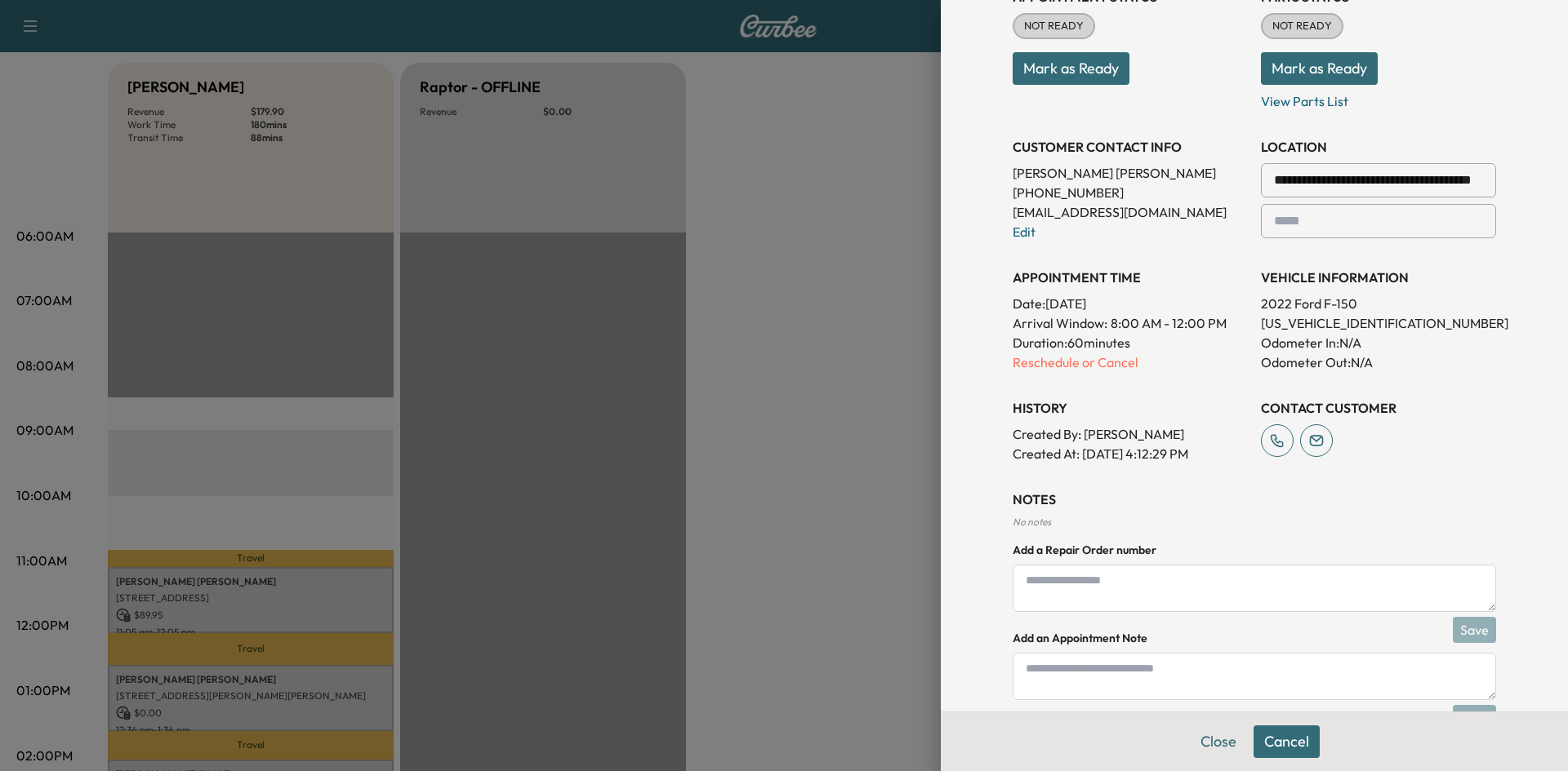
scroll to position [304, 0]
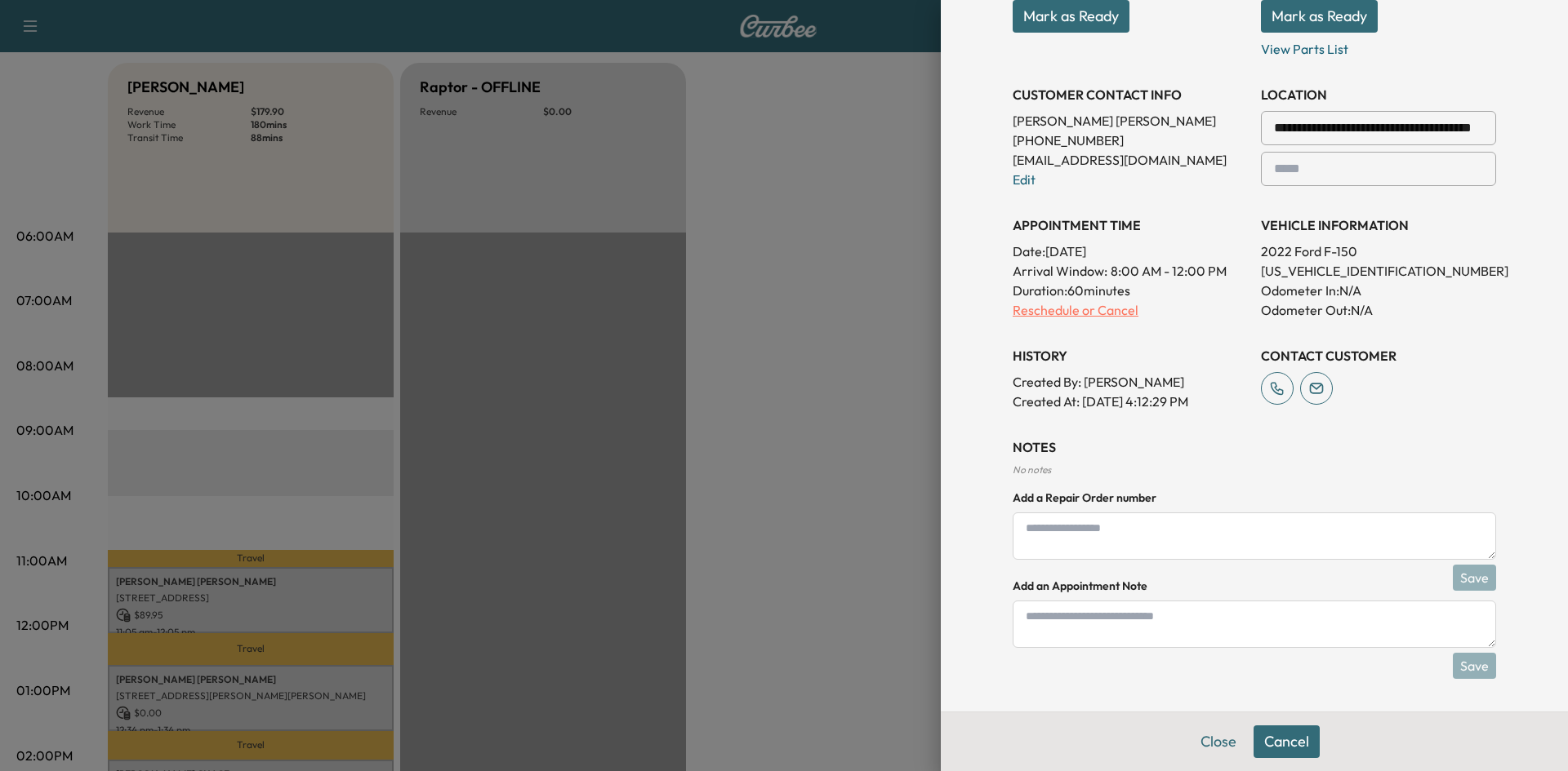
click at [1031, 310] on p "Reschedule or Cancel" at bounding box center [1129, 310] width 235 height 19
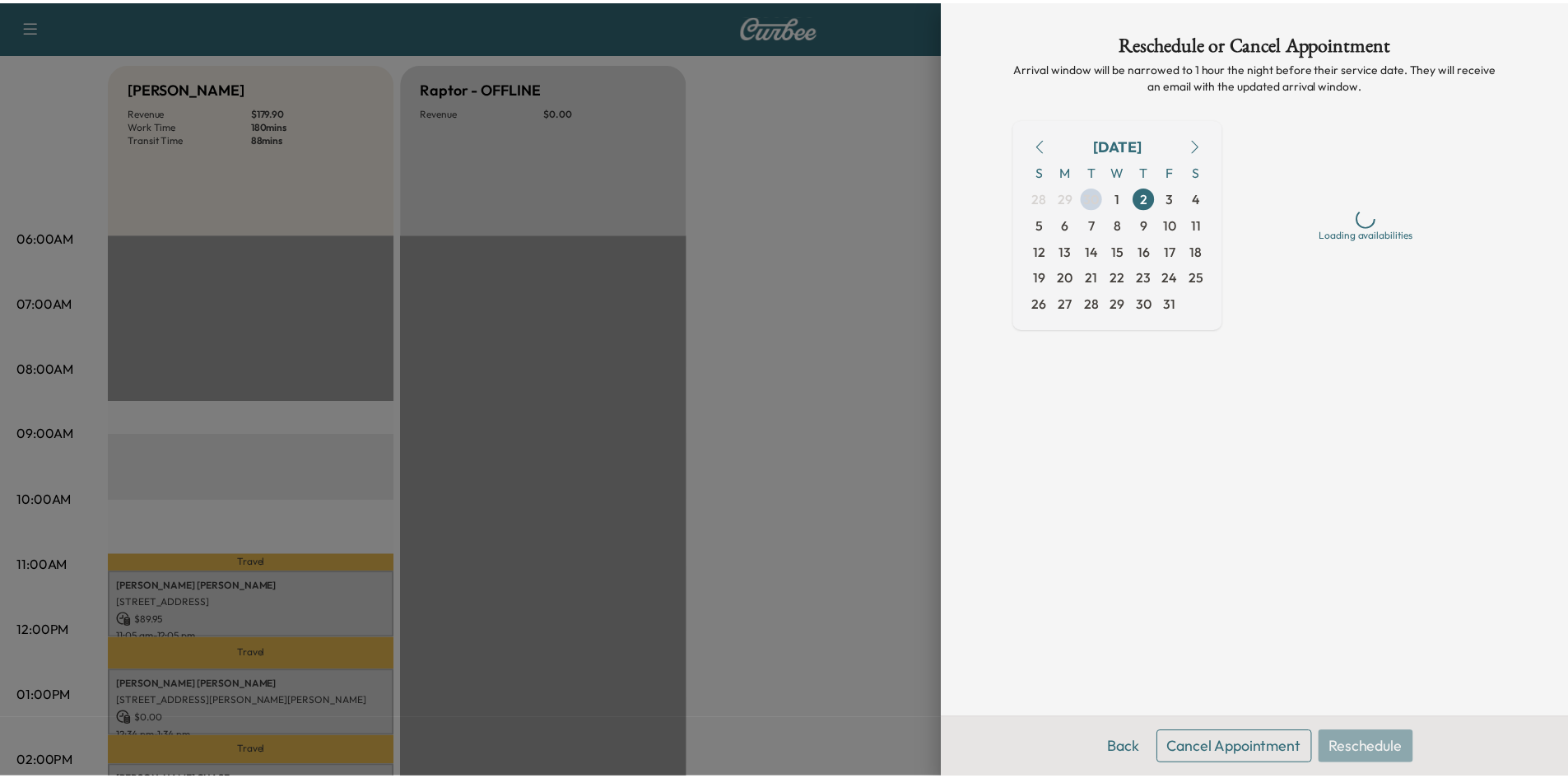
scroll to position [0, 0]
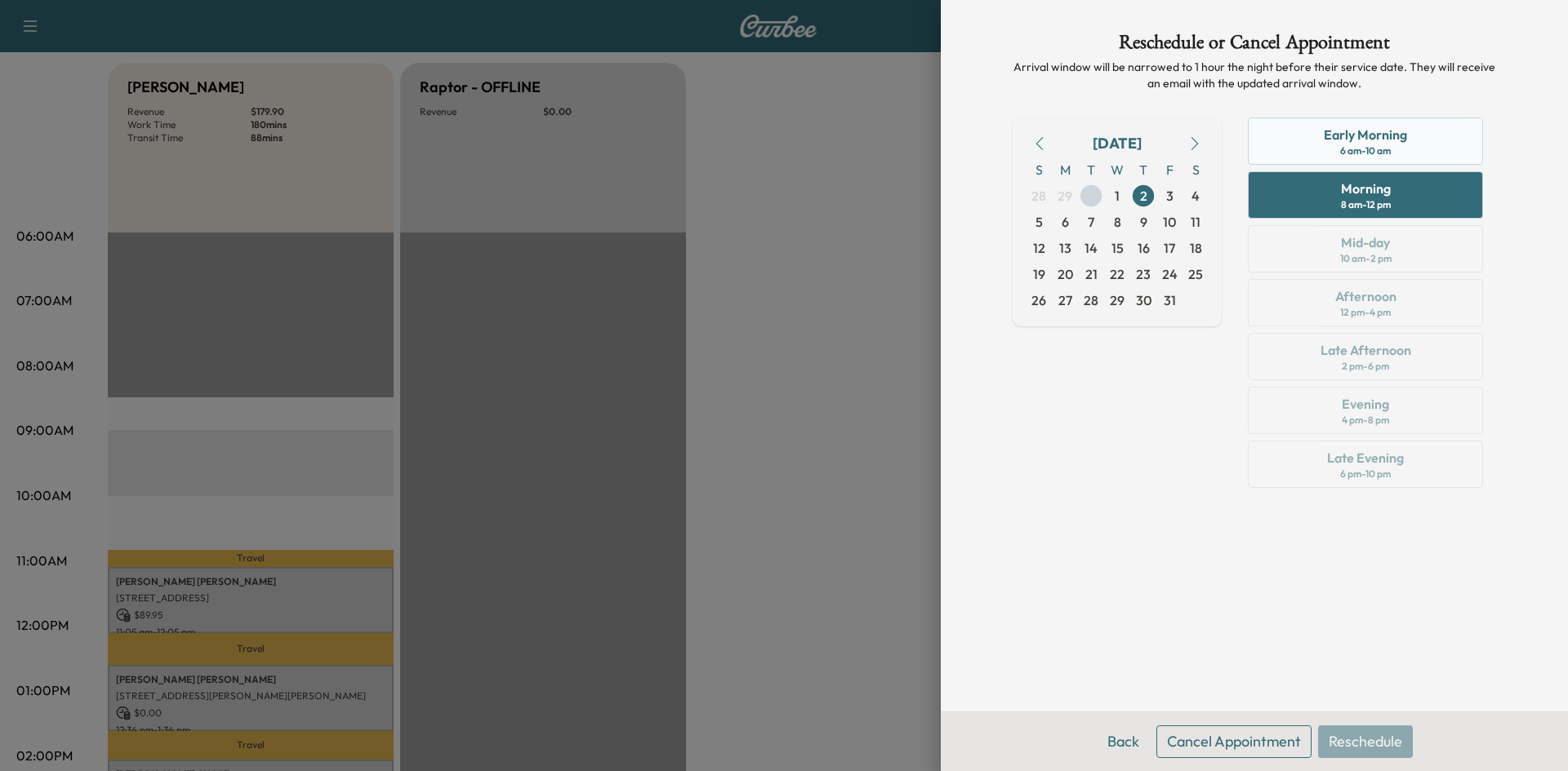
click at [1407, 141] on div "Early Morning 6 am - 10 am" at bounding box center [1364, 141] width 235 height 48
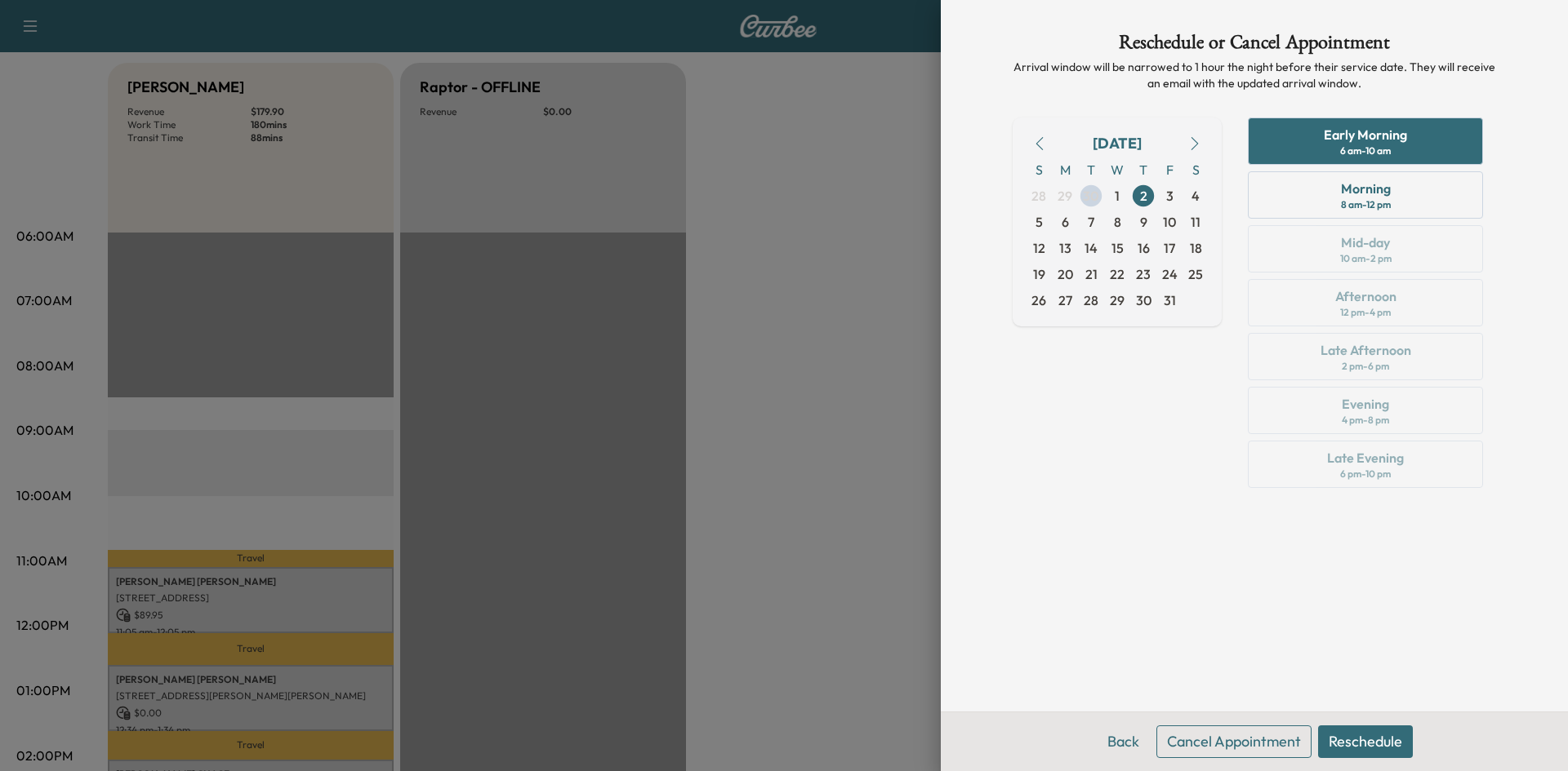
click at [1368, 739] on button "Reschedule" at bounding box center [1364, 741] width 95 height 32
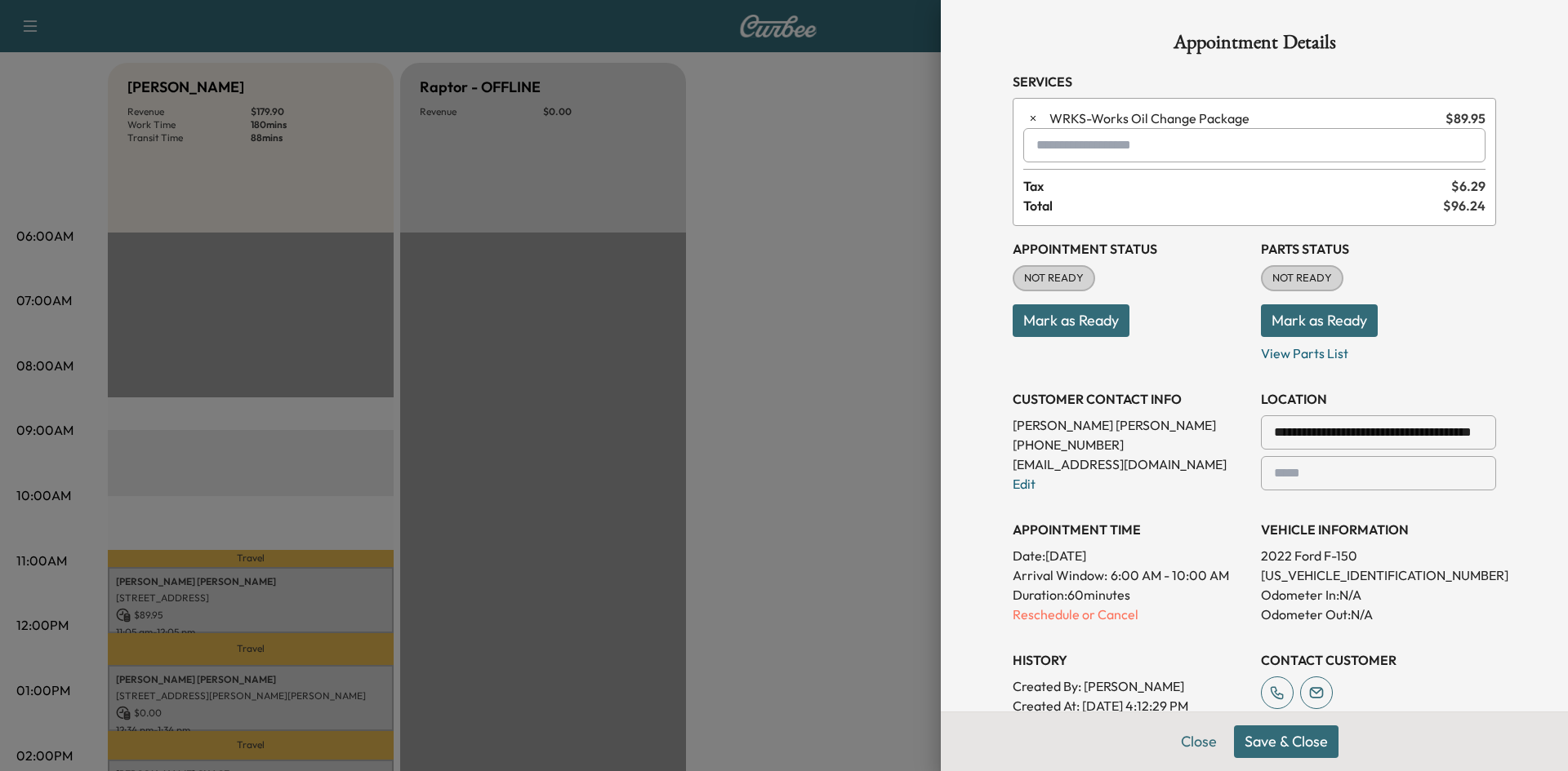
click at [1251, 741] on button "Save & Close" at bounding box center [1285, 741] width 104 height 32
